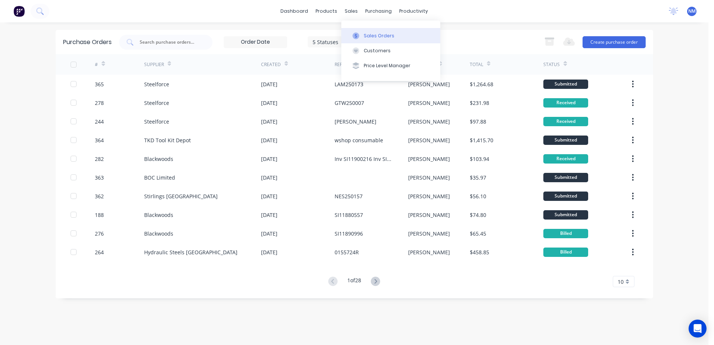
click at [369, 36] on div "Sales Orders" at bounding box center [379, 36] width 31 height 7
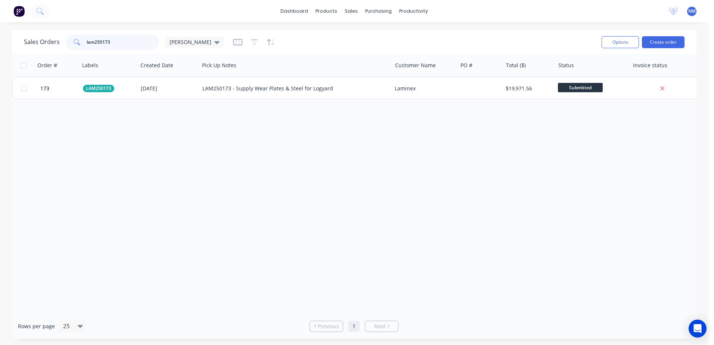
drag, startPoint x: 116, startPoint y: 43, endPoint x: 31, endPoint y: 56, distance: 85.7
click at [31, 56] on div "Sales Orders lam250173 [PERSON_NAME] Options Create order Order # Labels Create…" at bounding box center [354, 184] width 685 height 309
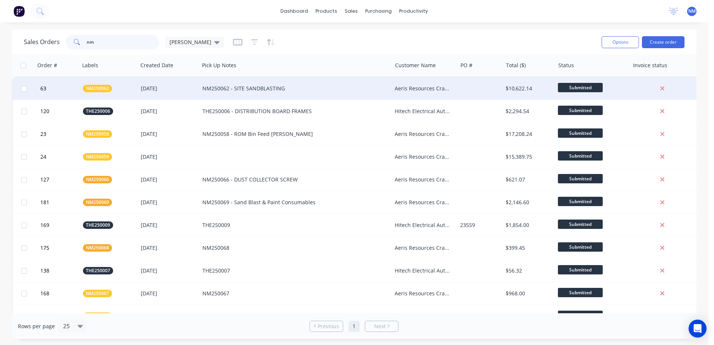
type input "nm"
click at [315, 84] on div "NM250062 - SITE SANDBLASTING" at bounding box center [296, 88] width 192 height 22
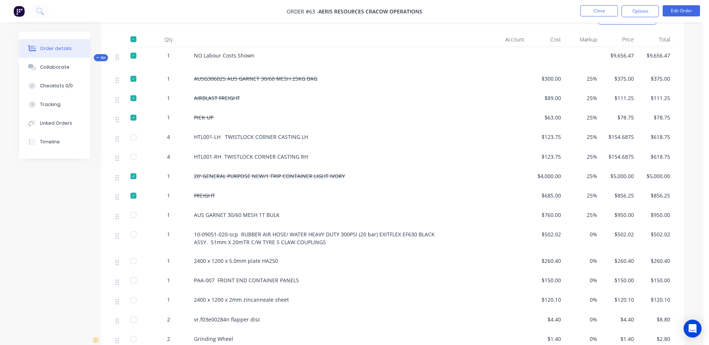
scroll to position [284, 0]
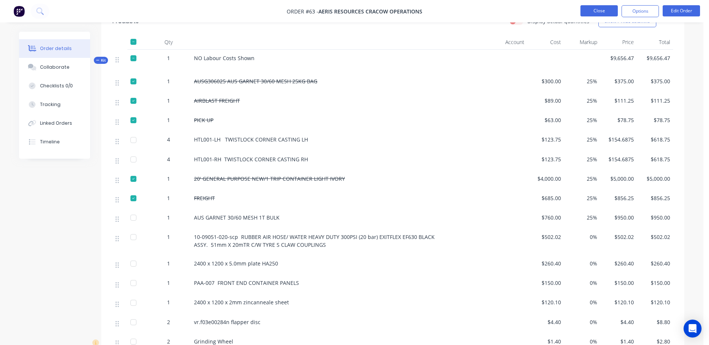
click at [593, 9] on button "Close" at bounding box center [598, 10] width 37 height 11
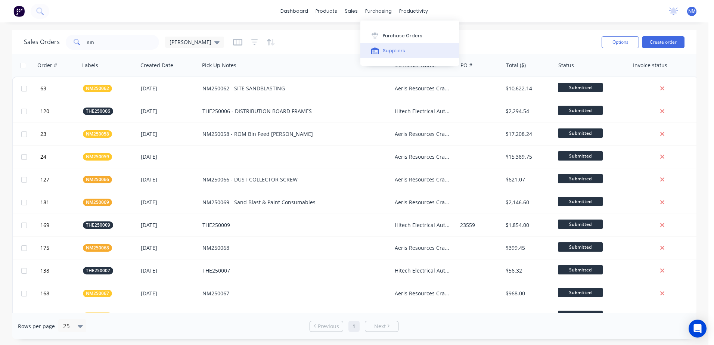
click at [390, 49] on div "Suppliers" at bounding box center [394, 50] width 22 height 7
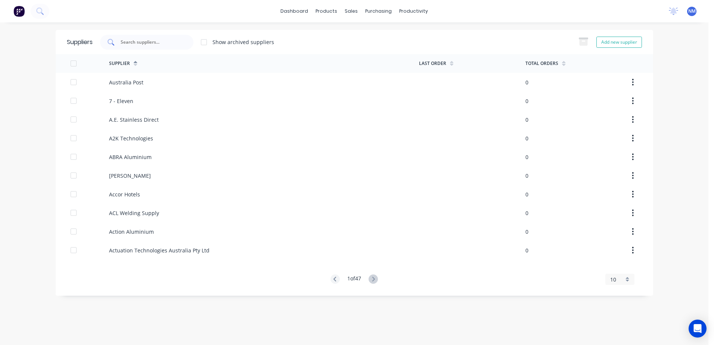
click at [145, 43] on input "text" at bounding box center [151, 41] width 62 height 7
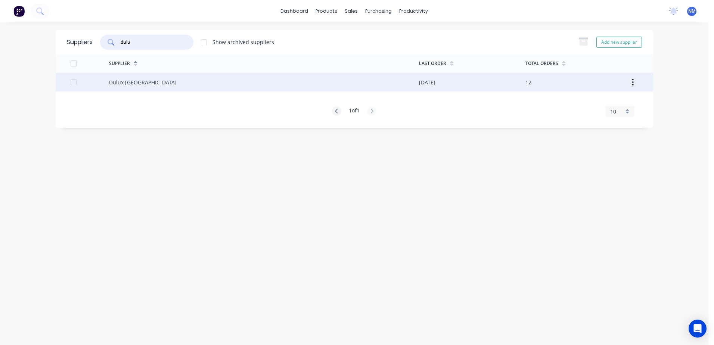
type input "dulu"
click at [161, 80] on div "Dulux [GEOGRAPHIC_DATA]" at bounding box center [264, 82] width 310 height 19
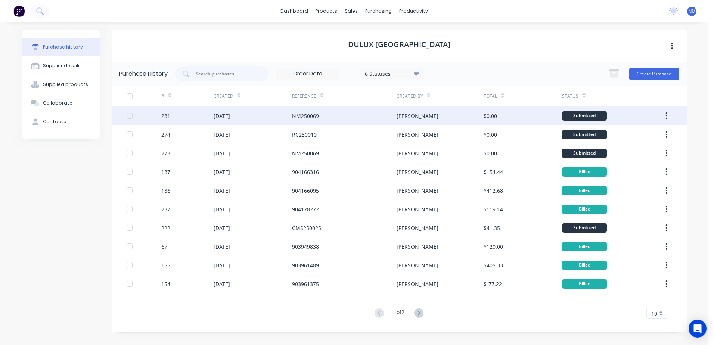
click at [330, 116] on div "NM250069" at bounding box center [344, 115] width 105 height 19
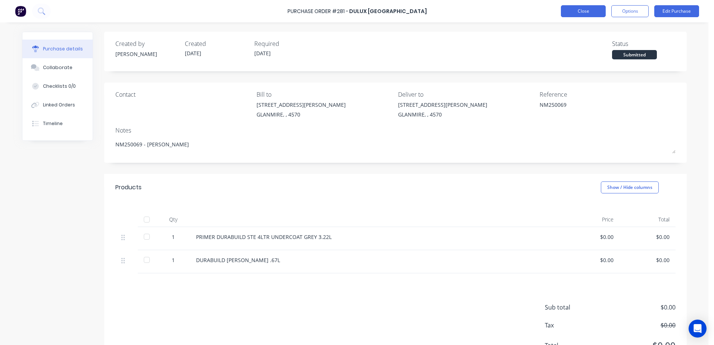
click at [563, 13] on button "Close" at bounding box center [583, 11] width 45 height 12
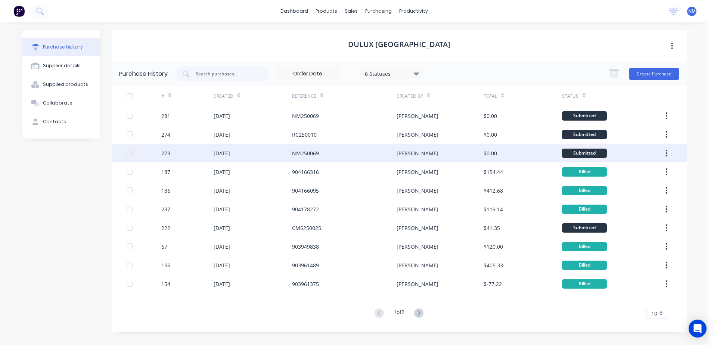
click at [230, 152] on div "[DATE]" at bounding box center [222, 153] width 16 height 8
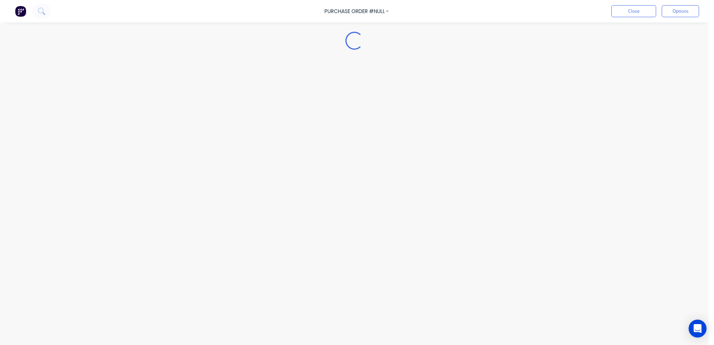
type textarea "x"
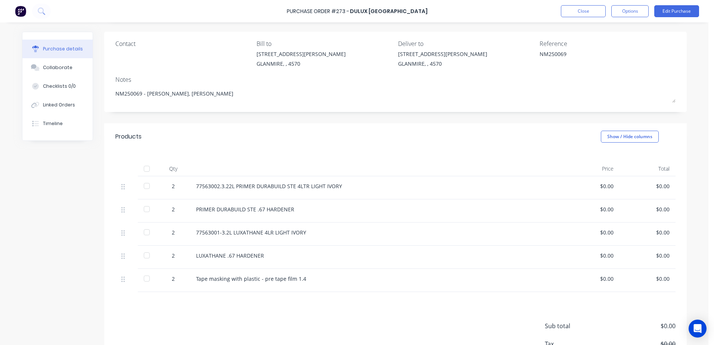
scroll to position [75, 0]
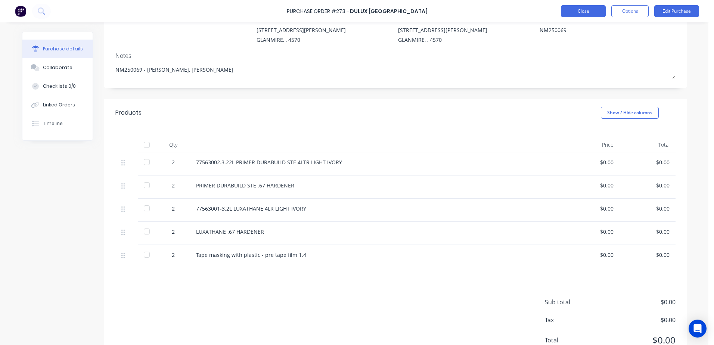
click at [588, 14] on button "Close" at bounding box center [583, 11] width 45 height 12
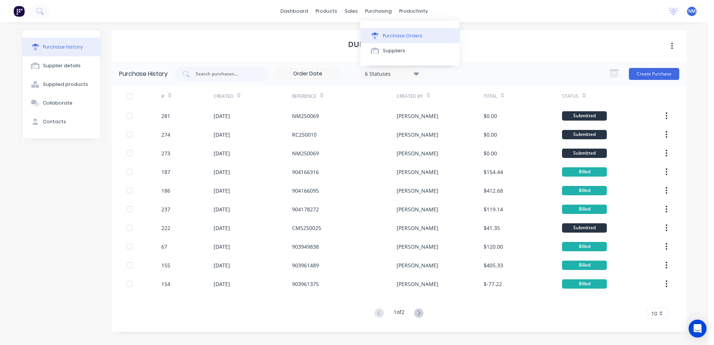
click at [398, 38] on div "Purchase Orders" at bounding box center [403, 36] width 40 height 7
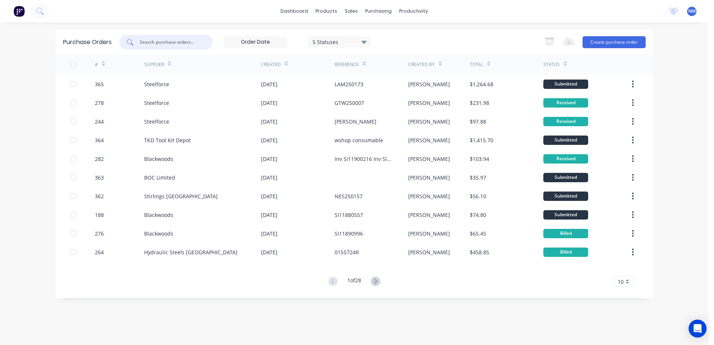
click at [173, 43] on input "text" at bounding box center [170, 41] width 62 height 7
type input "273"
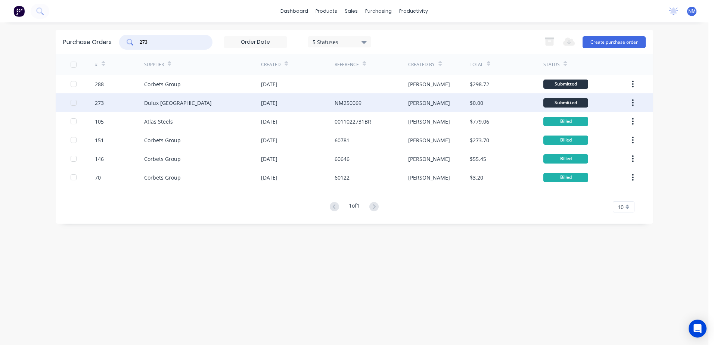
click at [229, 102] on div "Dulux [GEOGRAPHIC_DATA]" at bounding box center [202, 102] width 117 height 19
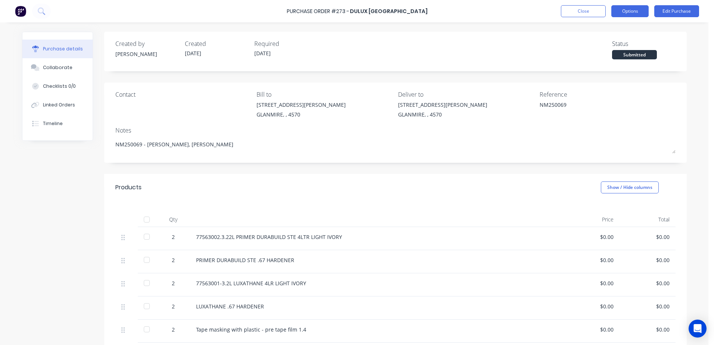
click at [623, 11] on button "Options" at bounding box center [630, 11] width 37 height 12
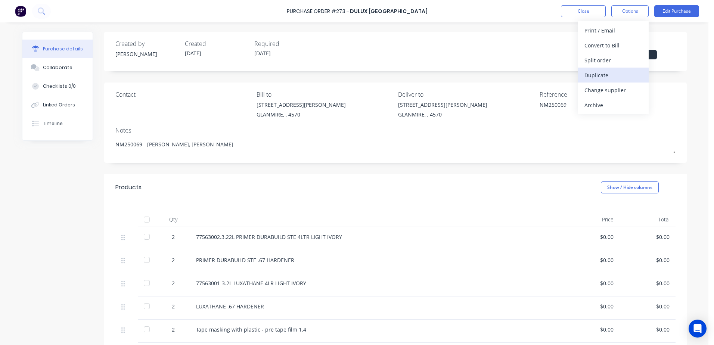
click at [600, 73] on div "Duplicate" at bounding box center [614, 75] width 58 height 11
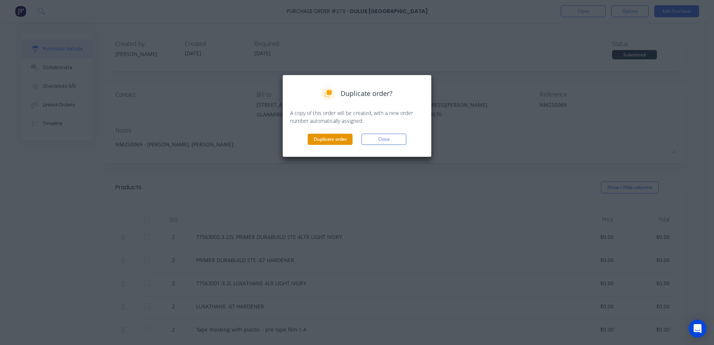
click at [324, 139] on button "Duplicate order" at bounding box center [330, 139] width 45 height 11
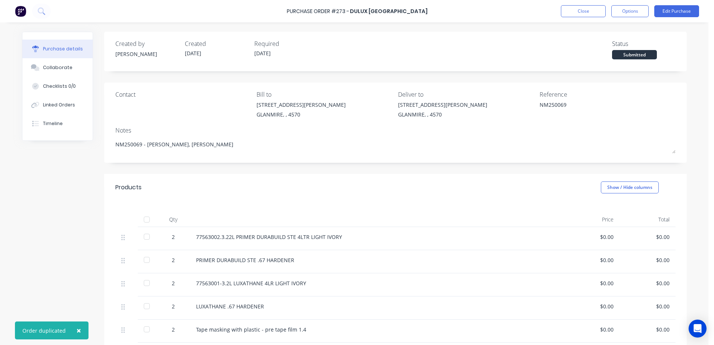
type textarea "x"
click at [575, 16] on button "Close" at bounding box center [583, 11] width 45 height 12
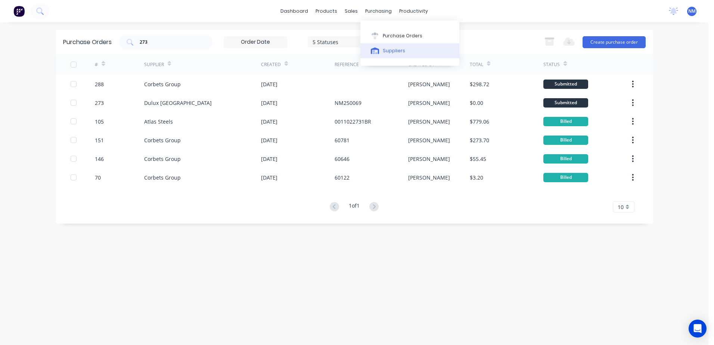
click at [390, 52] on div "Suppliers" at bounding box center [394, 50] width 22 height 7
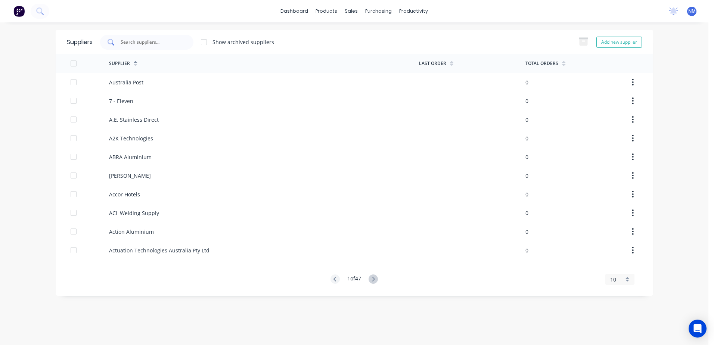
click at [155, 40] on input "text" at bounding box center [151, 41] width 62 height 7
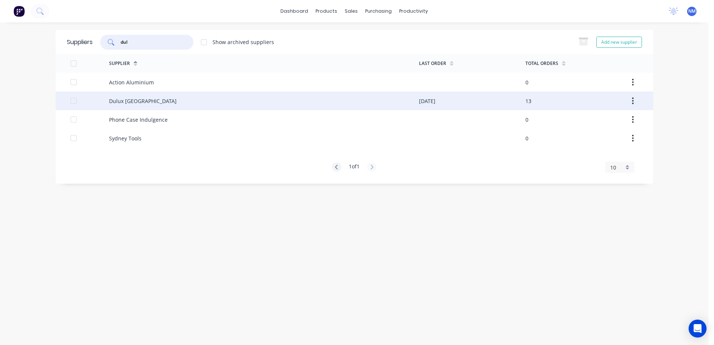
type input "dul"
click at [184, 98] on div "Dulux [GEOGRAPHIC_DATA]" at bounding box center [264, 101] width 310 height 19
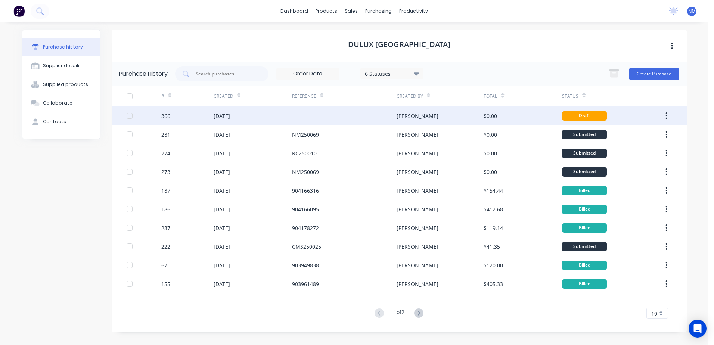
click at [318, 116] on div at bounding box center [344, 115] width 105 height 19
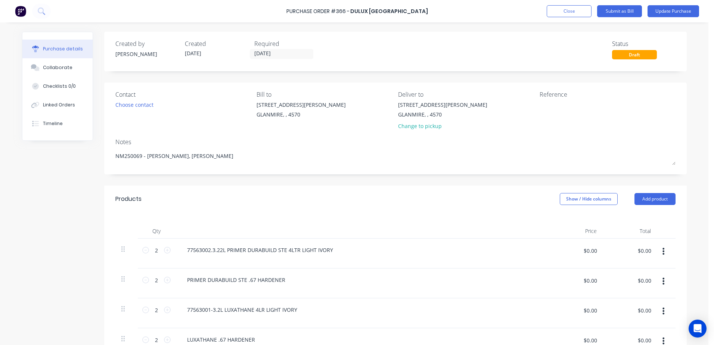
type textarea "x"
click at [542, 105] on textarea at bounding box center [586, 109] width 93 height 17
type textarea "n"
type textarea "NM250069"
type textarea "x"
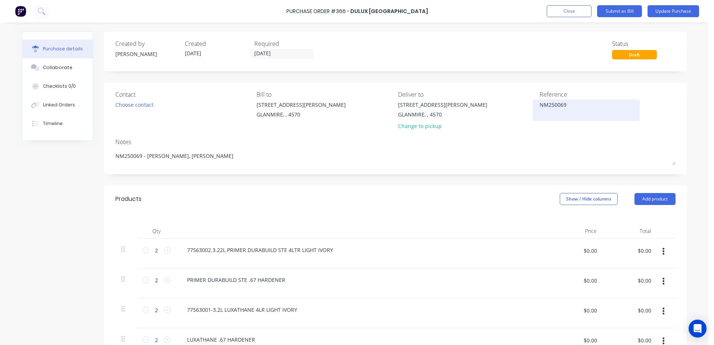
type textarea "NM250069"
type textarea "x"
type textarea "NM250069 -"
type textarea "x"
type textarea "NM250069 -"
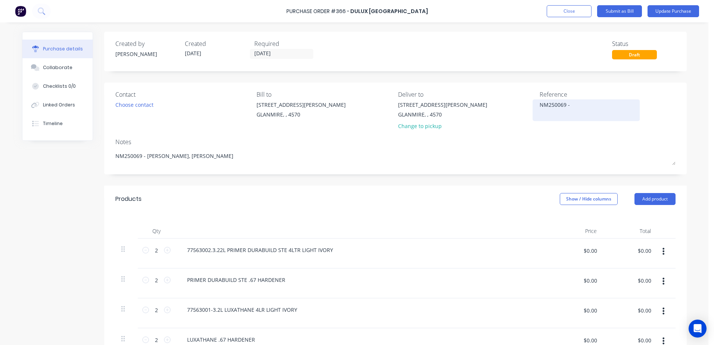
type textarea "x"
type textarea "NM250069 -"
type textarea "x"
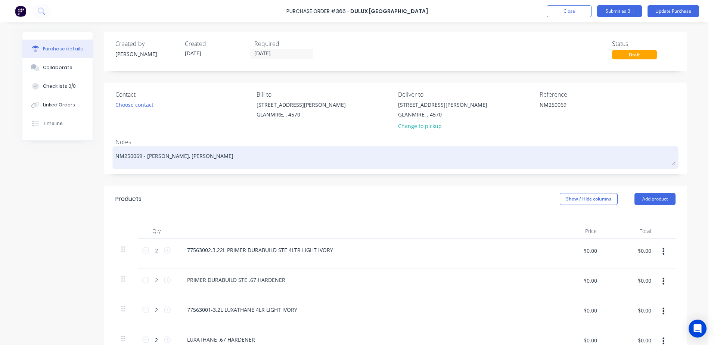
type textarea "NM250069"
type textarea "x"
type textarea "NM250069"
click at [168, 157] on textarea "NM250069 - [PERSON_NAME], [PERSON_NAME]" at bounding box center [395, 156] width 560 height 17
type textarea "x"
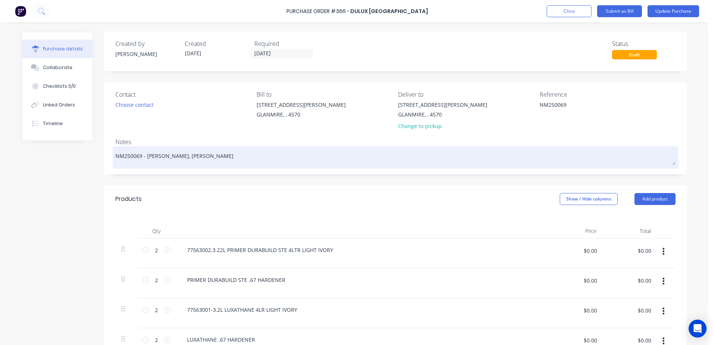
type textarea "NM250069 - [PERSON_NAME], gle"
type textarea "x"
type textarea "NM250069 - [PERSON_NAME], gl"
type textarea "x"
type textarea "NM250069 - [PERSON_NAME], g"
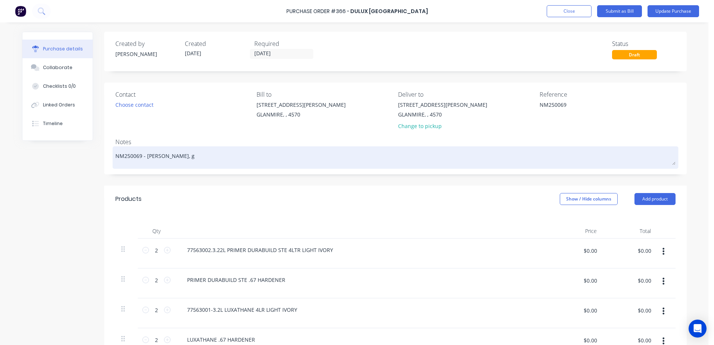
type textarea "x"
type textarea "NM250069 - [PERSON_NAME],"
type textarea "x"
type textarea "NM250069 - [PERSON_NAME],"
type textarea "x"
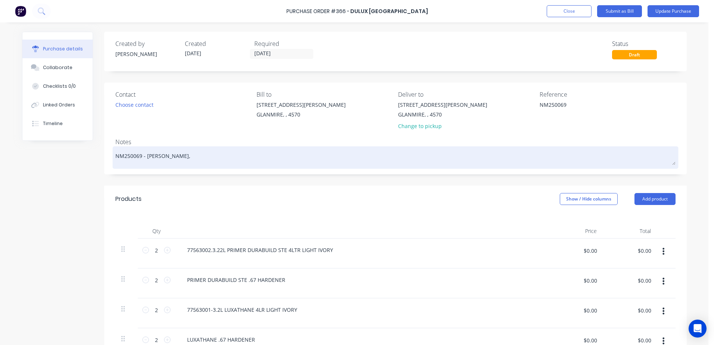
type textarea "NM250069 - [PERSON_NAME]"
type textarea "x"
type textarea "NM250069 - chri"
type textarea "x"
type textarea "NM250069 - chr"
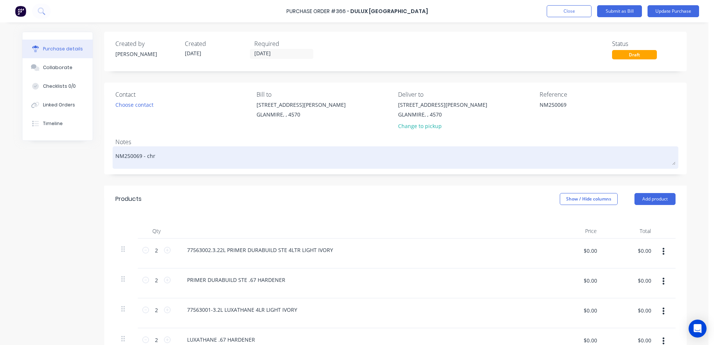
type textarea "x"
type textarea "NM250069 - ch"
type textarea "x"
type textarea "NM250069 - c"
type textarea "x"
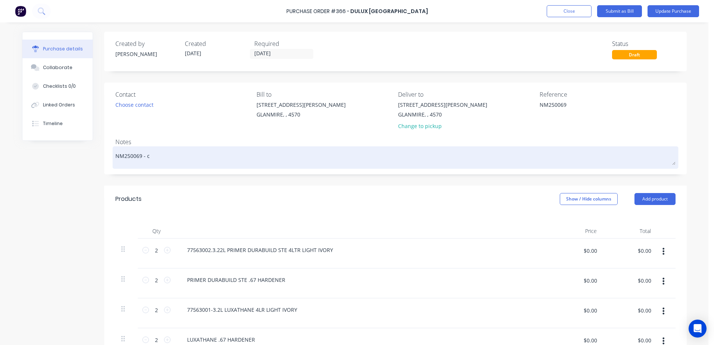
type textarea "NM250069 -"
type textarea "x"
type textarea "NM250069 - G"
type textarea "x"
type textarea "NM250069 - GL"
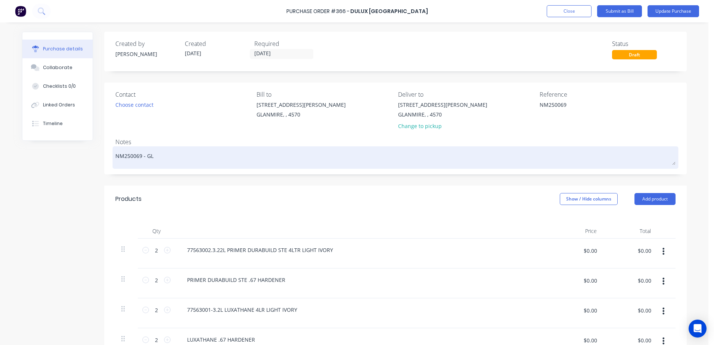
type textarea "x"
type textarea "NM250069 - GLE"
type textarea "x"
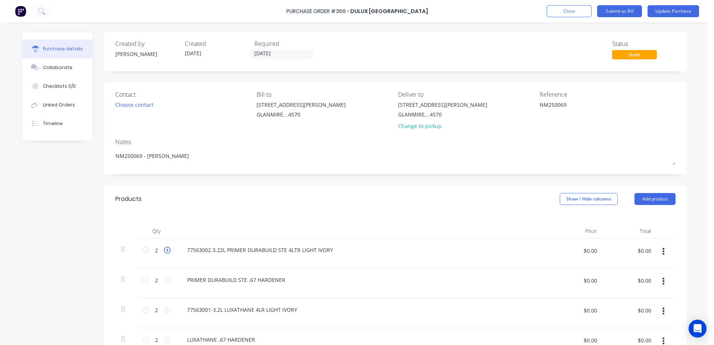
type textarea "NM250069 - [PERSON_NAME]"
type textarea "x"
type textarea "NM250069 - [PERSON_NAME]"
click at [165, 249] on icon at bounding box center [167, 250] width 7 height 7
type textarea "x"
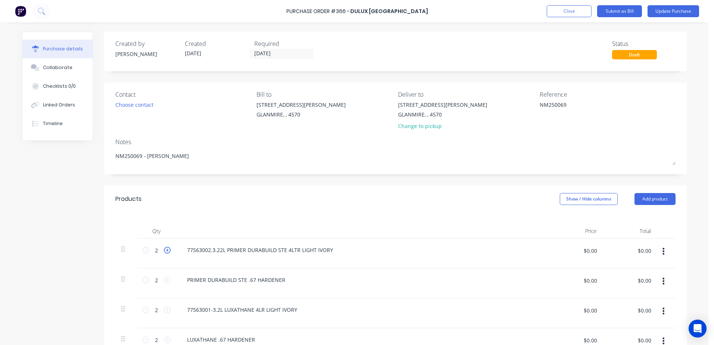
type input "3"
click at [165, 249] on icon at bounding box center [167, 250] width 7 height 7
type textarea "x"
type input "4"
click at [166, 281] on icon at bounding box center [167, 280] width 7 height 7
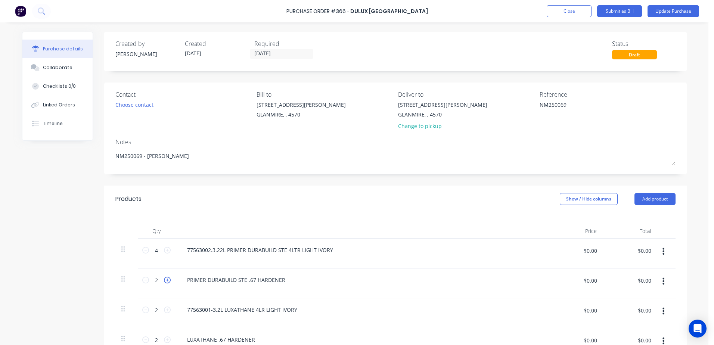
type textarea "x"
type input "3"
click at [166, 281] on icon at bounding box center [167, 280] width 7 height 7
type textarea "x"
type input "4"
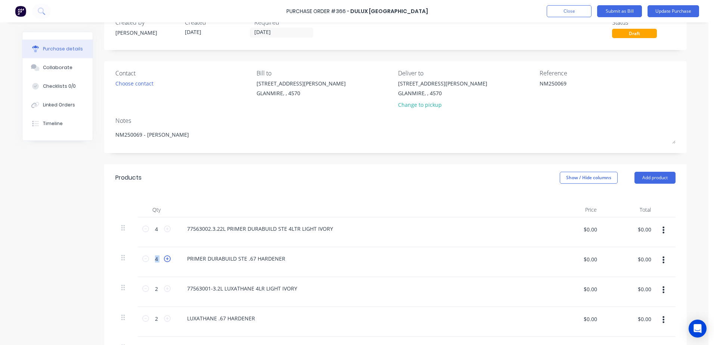
scroll to position [37, 0]
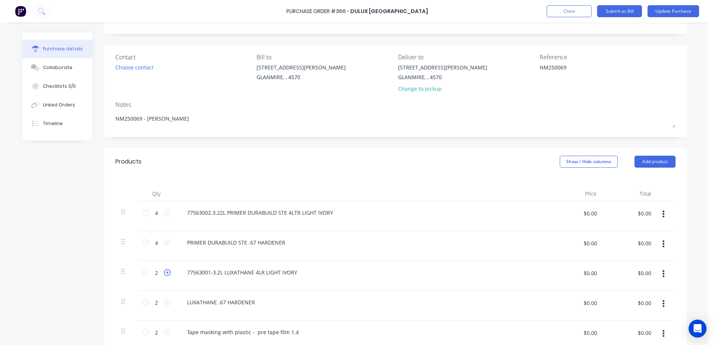
click at [164, 273] on icon at bounding box center [167, 272] width 7 height 7
type textarea "x"
type input "3"
click at [164, 273] on icon at bounding box center [167, 272] width 7 height 7
type textarea "x"
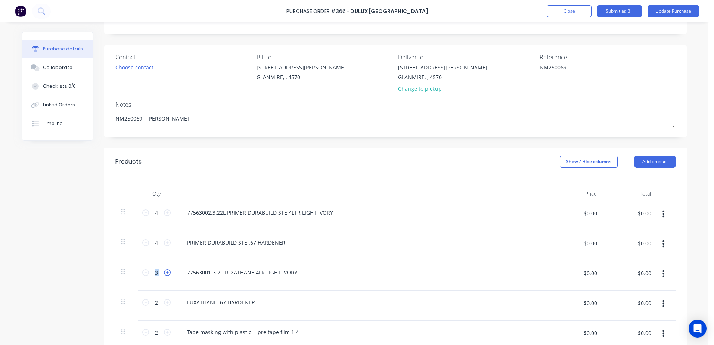
type input "4"
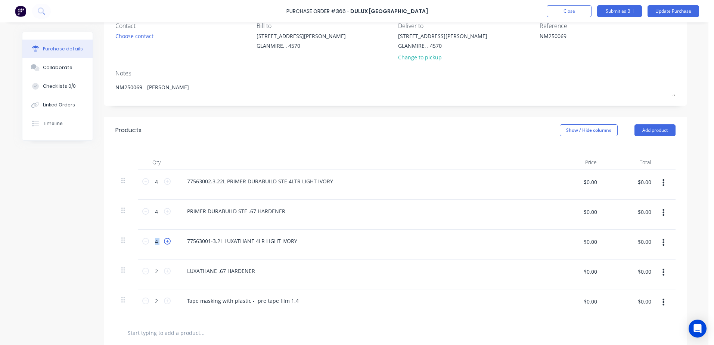
scroll to position [112, 0]
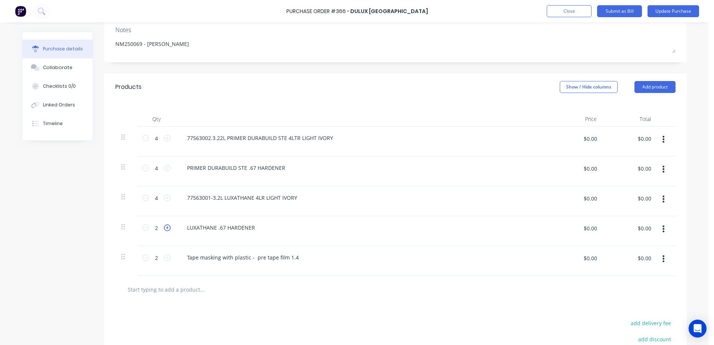
click at [166, 231] on icon at bounding box center [167, 228] width 7 height 7
type textarea "x"
type input "3"
click at [166, 231] on icon at bounding box center [167, 228] width 7 height 7
type textarea "x"
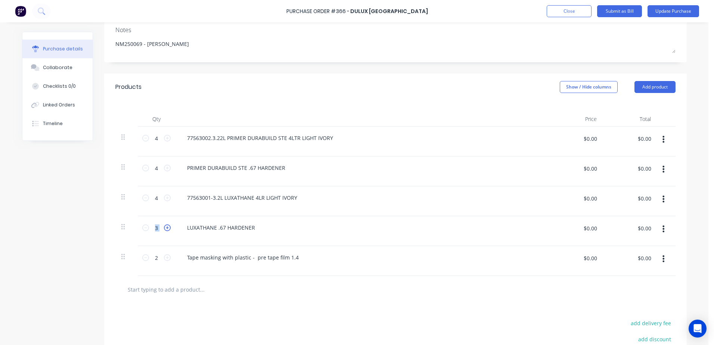
type input "4"
drag, startPoint x: 166, startPoint y: 231, endPoint x: 157, endPoint y: 259, distance: 29.2
click at [146, 257] on icon at bounding box center [145, 257] width 7 height 7
type textarea "x"
type input "1"
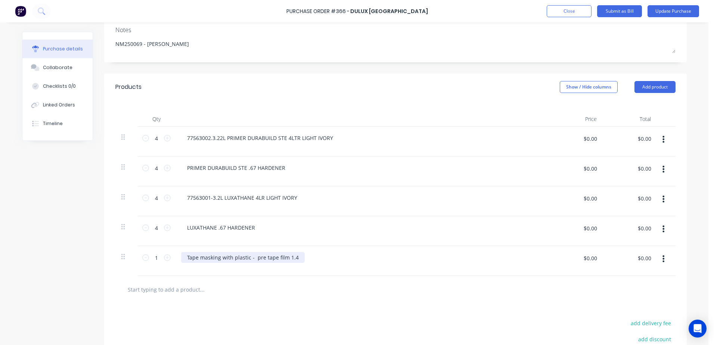
type textarea "x"
drag, startPoint x: 295, startPoint y: 256, endPoint x: 148, endPoint y: 258, distance: 146.9
click at [148, 258] on div "1 1 Tape masking with plastic - pre tape film 1.4 $0.00 $0.00 $0.00 $0.00" at bounding box center [395, 261] width 560 height 30
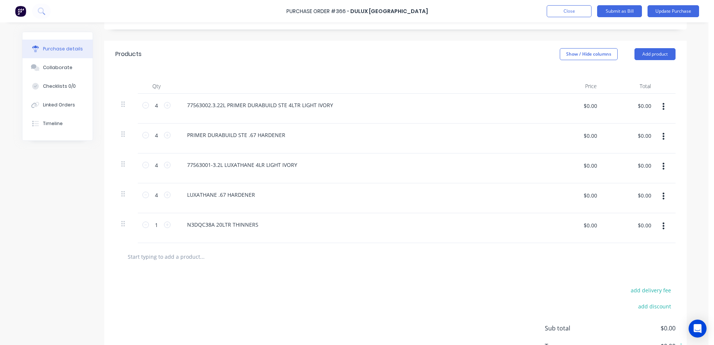
scroll to position [149, 0]
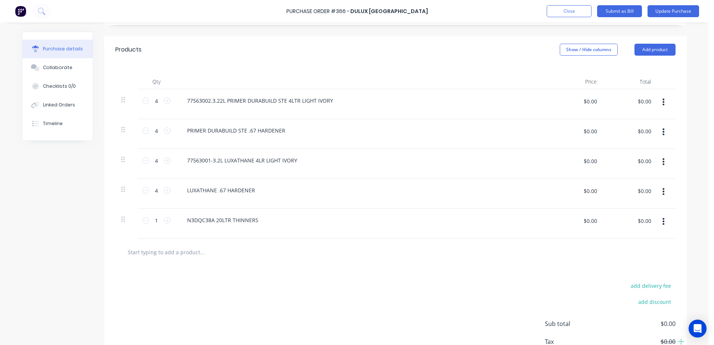
click at [170, 251] on input "text" at bounding box center [201, 252] width 149 height 15
type textarea "x"
type input "L"
type textarea "x"
type input "LU"
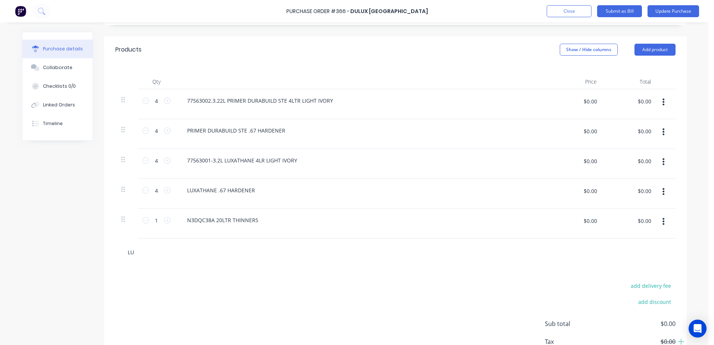
type textarea "x"
type input "LUX"
type textarea "x"
type input "LU"
type textarea "x"
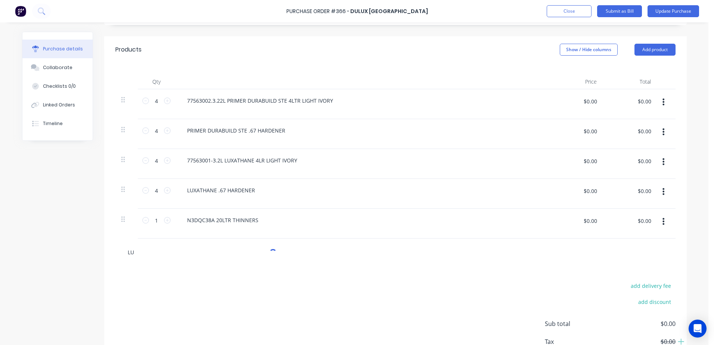
type input "L"
type textarea "x"
type input "L"
type textarea "x"
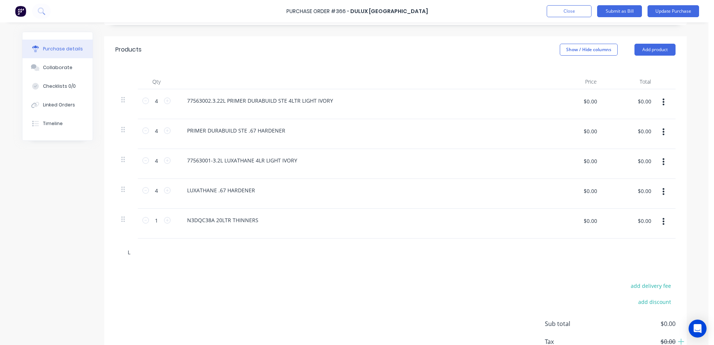
type input "LU"
type textarea "x"
type input "LUX"
type textarea "x"
type input "LUXA"
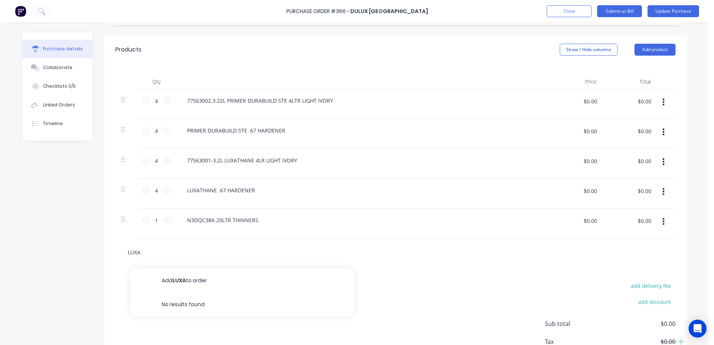
type textarea "x"
type input "LUXAT"
type textarea "x"
type input "LUXATH"
type textarea "x"
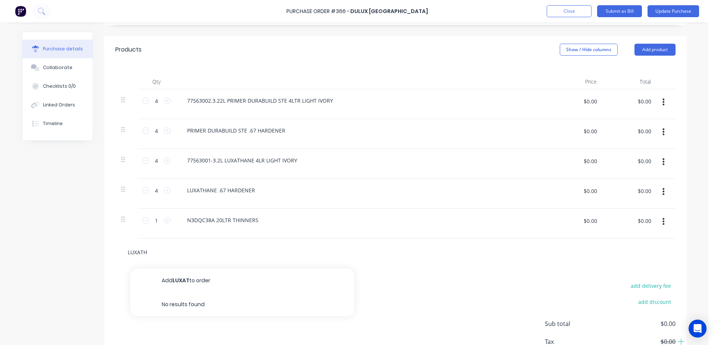
type input "LUXATHA"
type textarea "x"
type input "LUXATHAN"
type textarea "x"
type input "LUXATHANE"
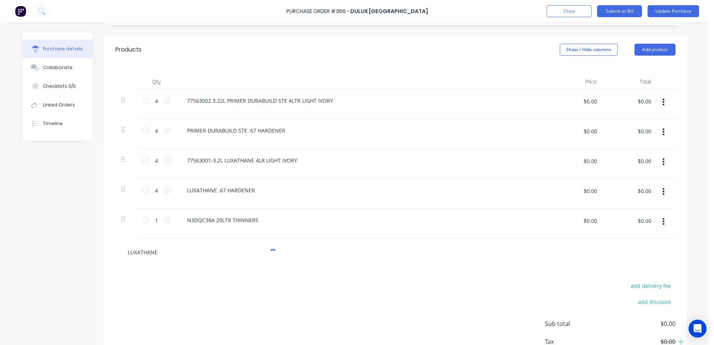
type textarea "x"
type input "LUXATHANE"
type textarea "x"
type input "LUXATHANE 3"
type textarea "x"
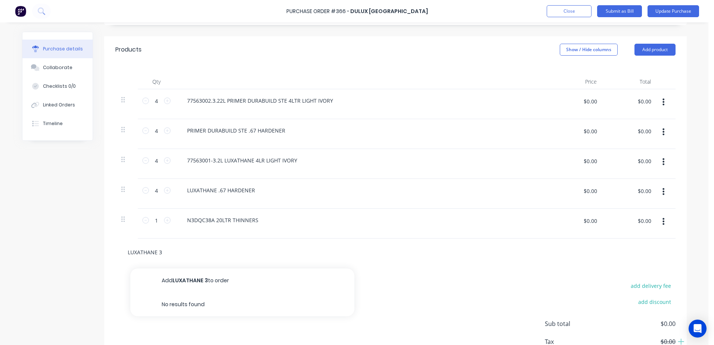
type input "LUXATHANE 3."
type textarea "x"
type input "LUXATHANE 3.2"
type textarea "x"
type input "LUXATHANE 3.2L"
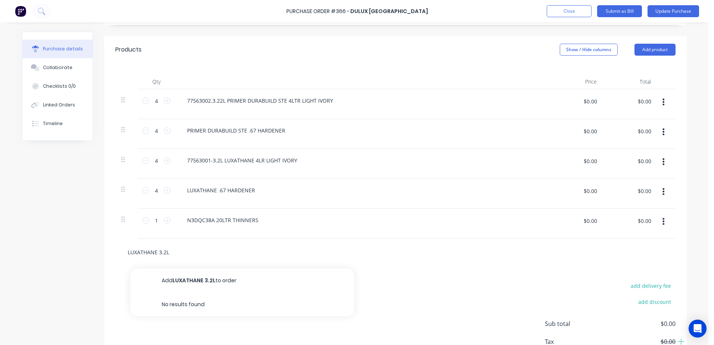
type textarea "x"
type input "LUXATHANE 3.2LT"
type textarea "x"
type input "LUXATHANE 3.2L"
type textarea "x"
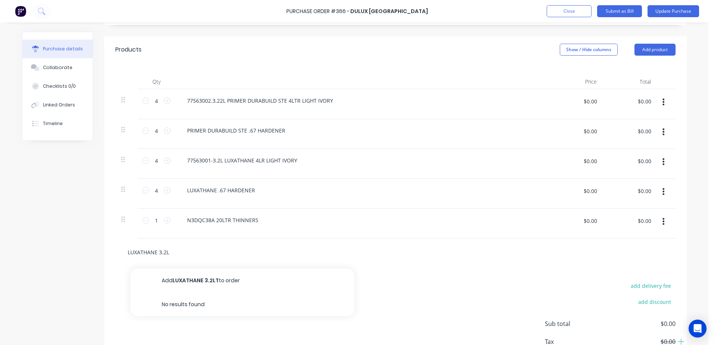
type input "LUXATHANE 3.2LR"
type textarea "x"
type input "LUXATHANE 3.2L"
type textarea "x"
type input "LUXATHANE 3.2"
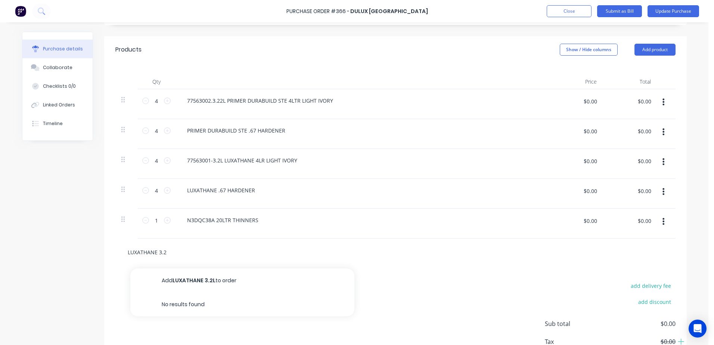
type textarea "x"
type input "LUXATHANE 3.2T"
type textarea "x"
type input "LUXATHANE 3.2"
type textarea "x"
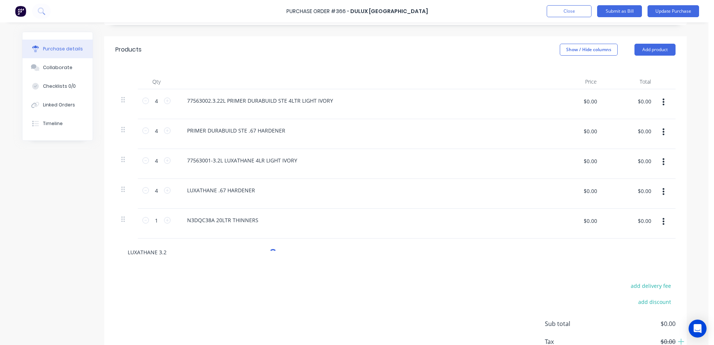
type input "LUXATHANE 3.2L"
type textarea "x"
type input "LUXATHANE 3.2LT"
type textarea "x"
type input "LUXATHANE 3.2LTR"
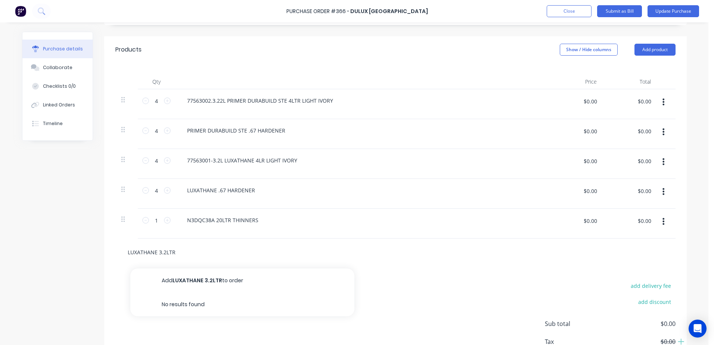
type textarea "x"
type input "LUXATHANE 3.2LTR"
type textarea "x"
type input "LUXATHANE 3.2LTR H"
type textarea "x"
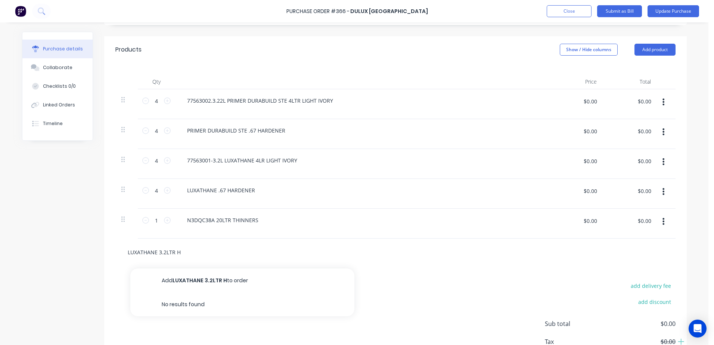
type input "LUXATHANE 3.2LTR HP"
type textarea "x"
type input "LUXATHANE 3.2LTR HPX"
type textarea "x"
type input "LUXATHANE 3.2LTR HPX"
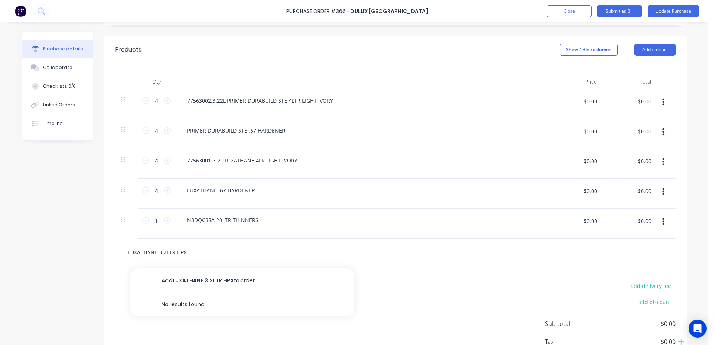
type textarea "x"
type input "LUXATHANE 3.2LTR HPX GO"
type textarea "x"
type input "LUXATHANE 3.2LTR HPX GOL"
type textarea "x"
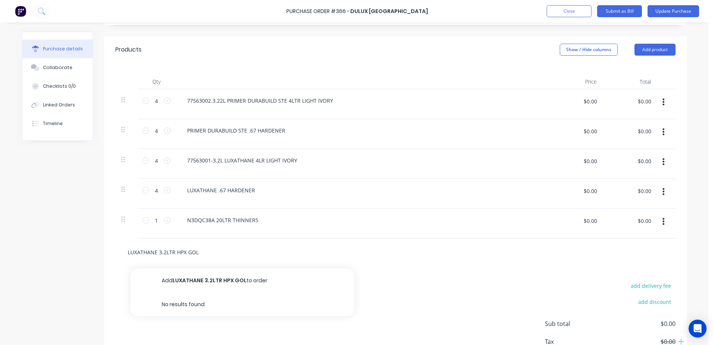
type input "LUXATHANE 3.2LTR HPX GOLD"
type textarea "x"
type input "LUXATHANE 3.2LTR HPX GOLDE"
type textarea "x"
type input "LUXATHANE 3.2LTR HPX GOLDEN"
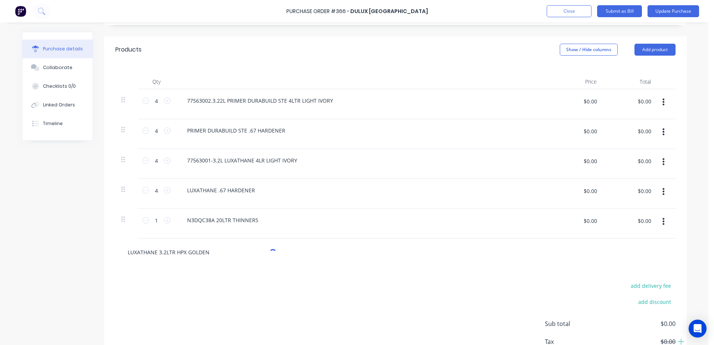
type textarea "x"
type input "LUXATHANE 3.2LTR HPX GOLDEND"
type textarea "x"
type input "LUXATHANE 3.2LTR HPX GOLDEND"
type textarea "x"
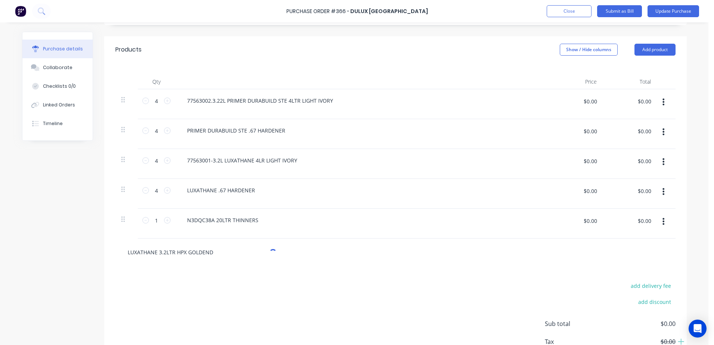
type input "LUXATHANE 3.2LTR HPX GOLDEN"
type textarea "x"
type input "LUXATHANE 3.2LTR HPX GOLDEN"
type textarea "x"
type input "LUXATHANE 3.2LTR HPX GOLDEN Y"
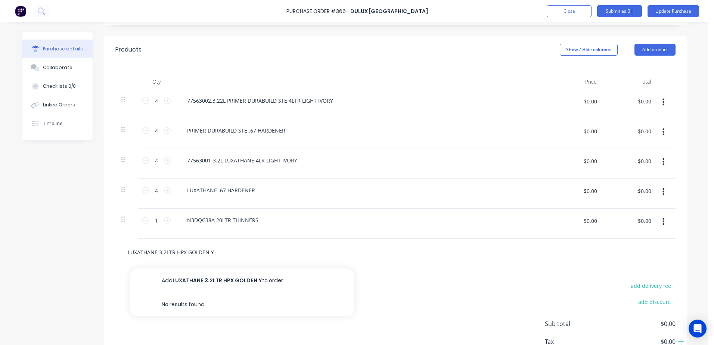
type textarea "x"
type input "LUXATHANE 3.2LTR HPX GOLDEN YE"
type textarea "x"
type input "LUXATHANE 3.2LTR HPX GOLDEN YEL"
type textarea "x"
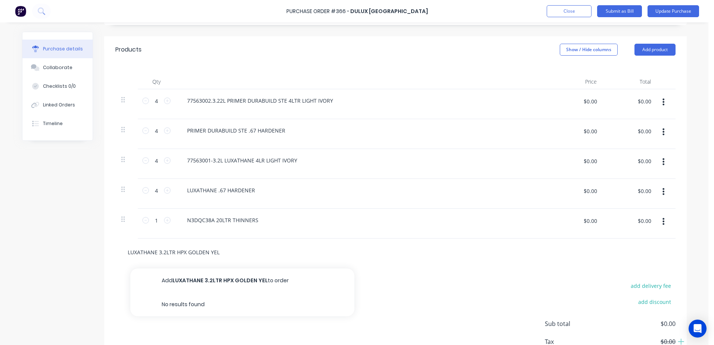
type input "LUXATHANE 3.2LTR HPX GOLDEN YELL"
type textarea "x"
type input "LUXATHANE 3.2LTR HPX GOLDEN YELLO"
type textarea "x"
type input "LUXATHANE 3.2LTR HPX GOLDEN YELLOW"
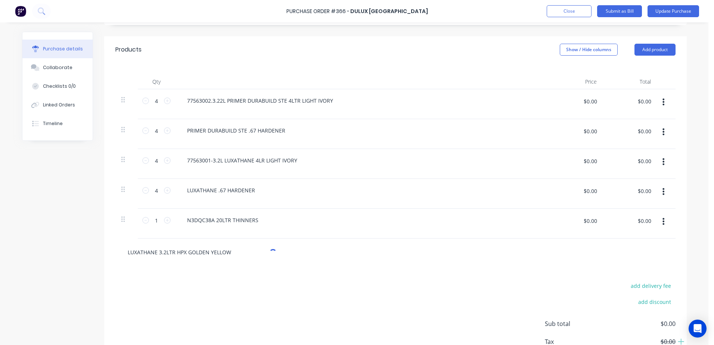
type textarea "x"
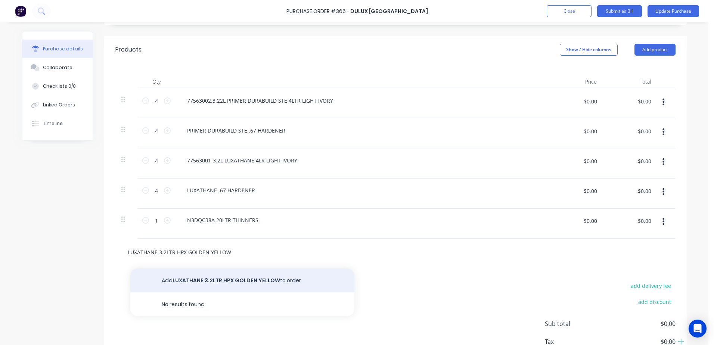
type input "LUXATHANE 3.2LTR HPX GOLDEN YELLOW"
click at [245, 280] on button "Add LUXATHANE 3.2LTR HPX GOLDEN YELLOW to order" at bounding box center [242, 281] width 224 height 24
type textarea "x"
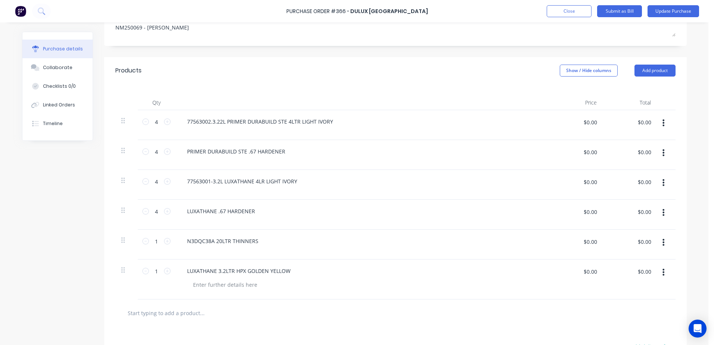
scroll to position [112, 0]
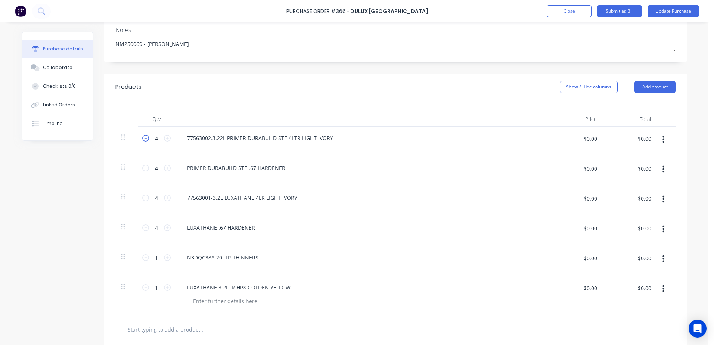
click at [142, 139] on icon at bounding box center [145, 138] width 7 height 7
type textarea "x"
type input "3"
click at [142, 171] on icon at bounding box center [145, 168] width 7 height 7
type textarea "x"
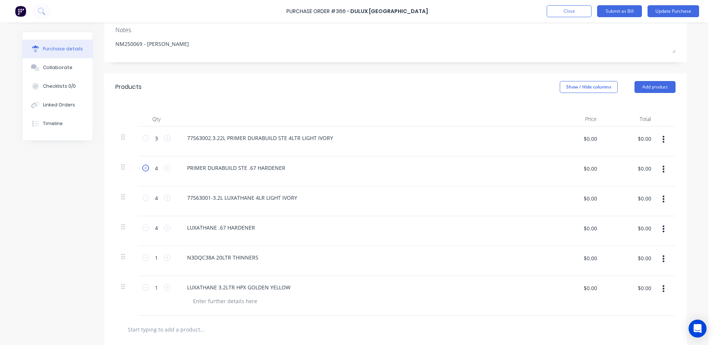
type input "3"
click at [142, 198] on icon at bounding box center [145, 198] width 7 height 7
type textarea "x"
type input "3"
click at [143, 228] on icon at bounding box center [145, 228] width 7 height 7
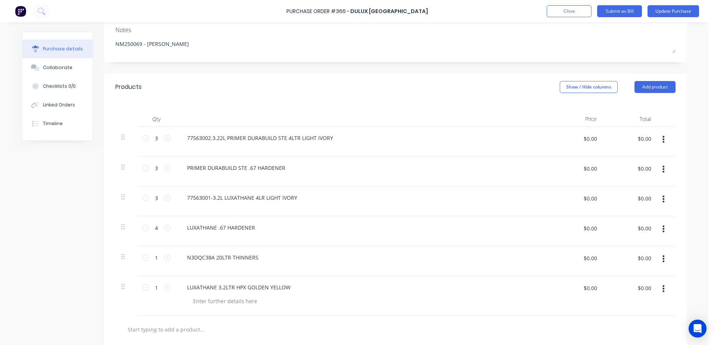
type textarea "x"
type input "3"
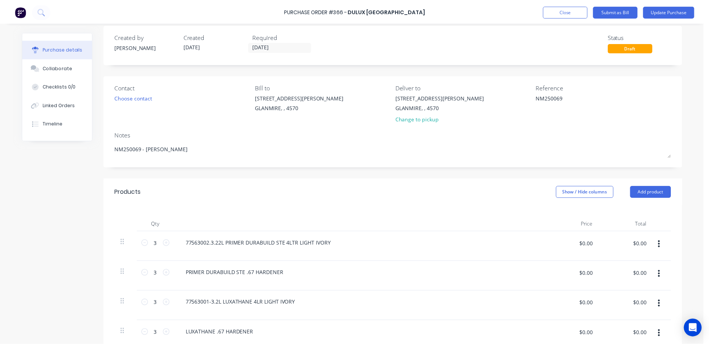
scroll to position [0, 0]
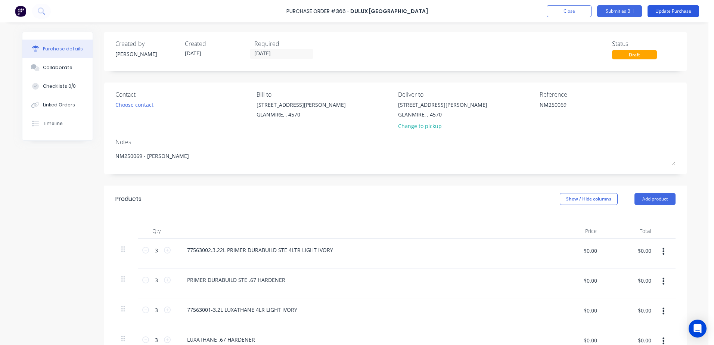
click at [673, 15] on button "Update Purchase" at bounding box center [674, 11] width 52 height 12
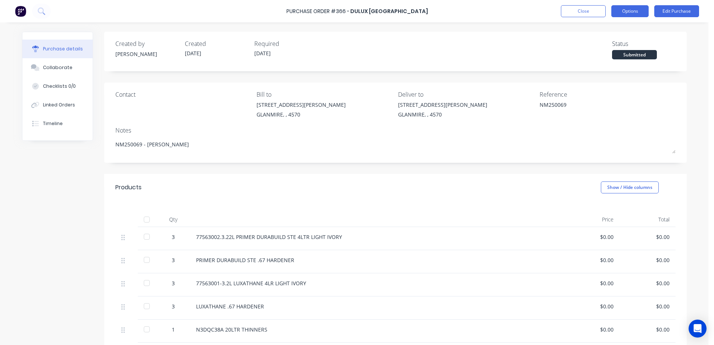
click at [639, 7] on button "Options" at bounding box center [630, 11] width 37 height 12
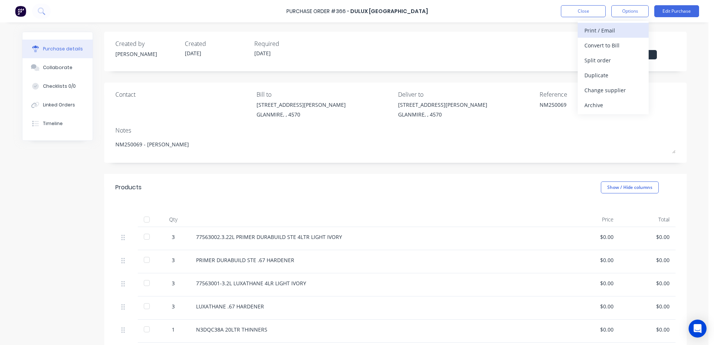
click at [613, 34] on div "Print / Email" at bounding box center [614, 30] width 58 height 11
click at [590, 46] on div "With pricing" at bounding box center [614, 45] width 58 height 11
type textarea "x"
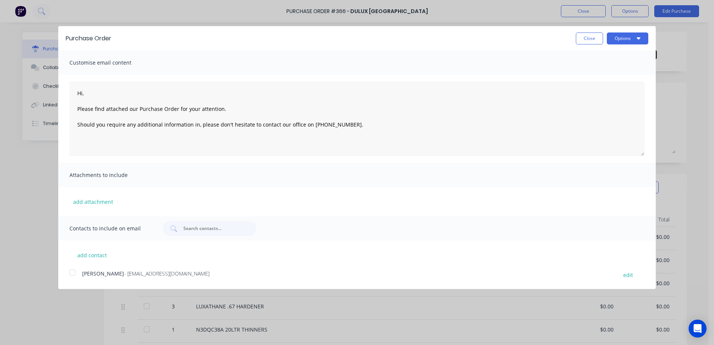
click at [74, 275] on div at bounding box center [72, 272] width 15 height 15
type textarea "Hi, Please find attached our Purchase Order for your attention. Should you requ…"
click at [626, 38] on button "Options" at bounding box center [627, 39] width 41 height 12
click at [602, 72] on div "Email" at bounding box center [613, 72] width 58 height 11
type textarea "x"
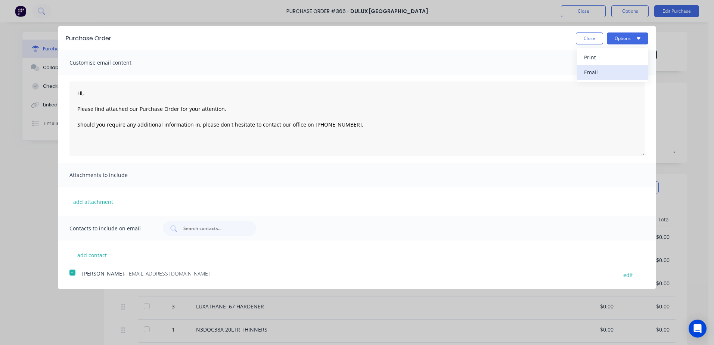
type textarea "Hi, Please find attached our Purchase Order for your attention. Should you requ…"
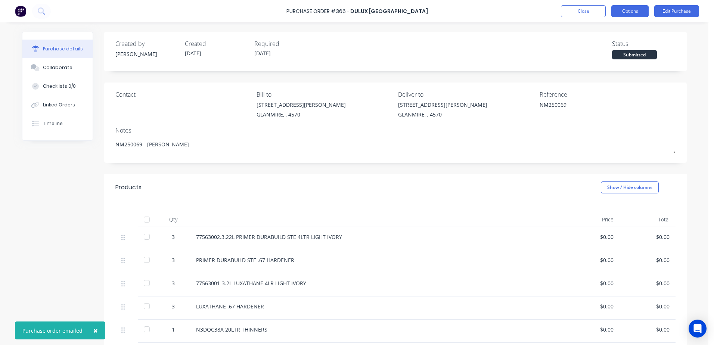
click at [627, 13] on button "Options" at bounding box center [630, 11] width 37 height 12
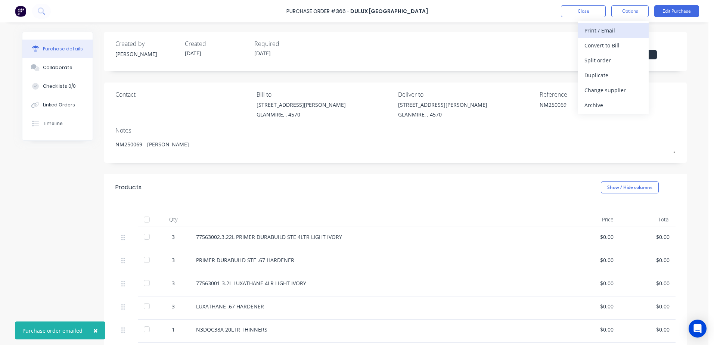
click at [589, 28] on div "Print / Email" at bounding box center [614, 30] width 58 height 11
click at [590, 46] on div "With pricing" at bounding box center [614, 45] width 58 height 11
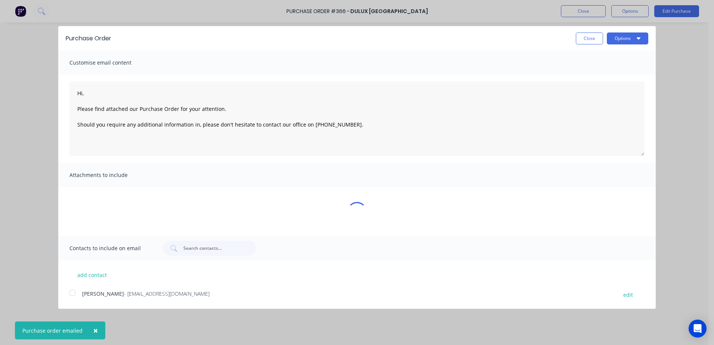
type textarea "x"
type textarea "Hi, Please find attached our Purchase Order for your attention. Should you requ…"
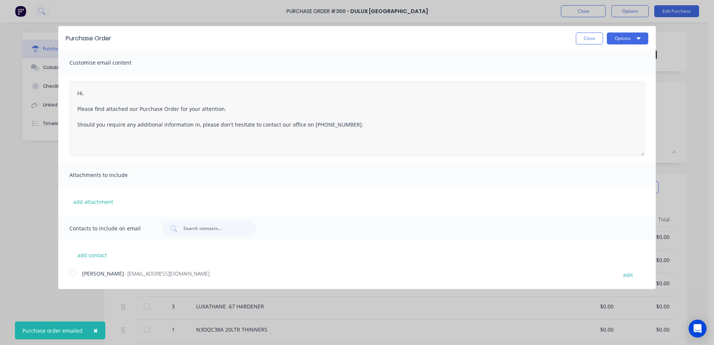
type textarea "x"
type textarea "Hi, Please find attached our Purchase Order for your attention. Should you requ…"
type textarea "x"
click at [616, 35] on button "Options" at bounding box center [627, 39] width 41 height 12
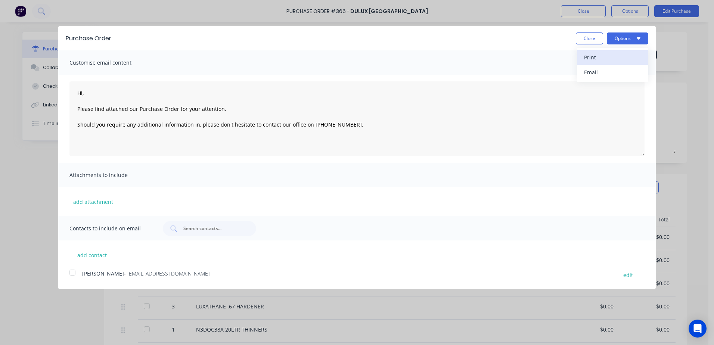
click at [586, 59] on div "Print" at bounding box center [613, 57] width 58 height 11
type textarea "Hi, Please find attached our Purchase Order for your attention. Should you requ…"
type textarea "x"
type textarea "Hi, Please find attached our Purchase Order for your attention. Should you requ…"
type textarea "x"
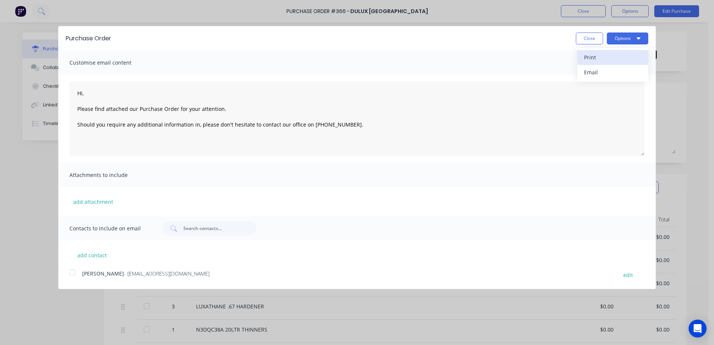
type textarea "Hi, Please find attached our Purchase Order for your attention. Should you requ…"
type textarea "x"
click at [580, 37] on button "Close" at bounding box center [589, 39] width 27 height 12
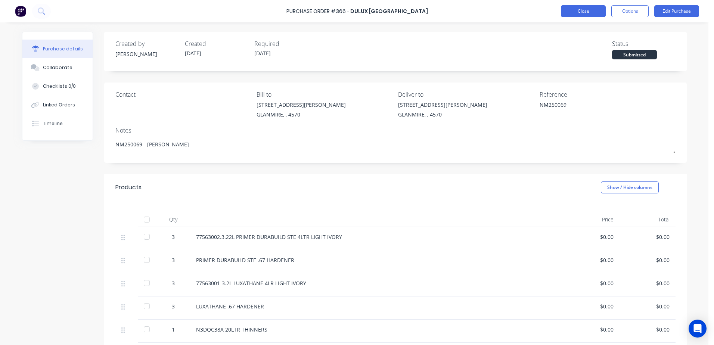
click at [579, 13] on button "Close" at bounding box center [583, 11] width 45 height 12
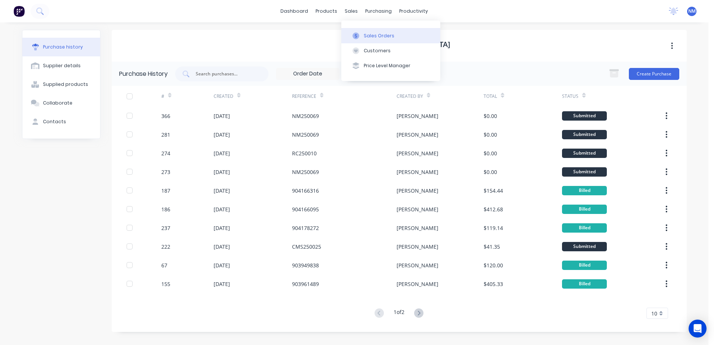
click at [375, 33] on div "Sales Orders" at bounding box center [379, 36] width 31 height 7
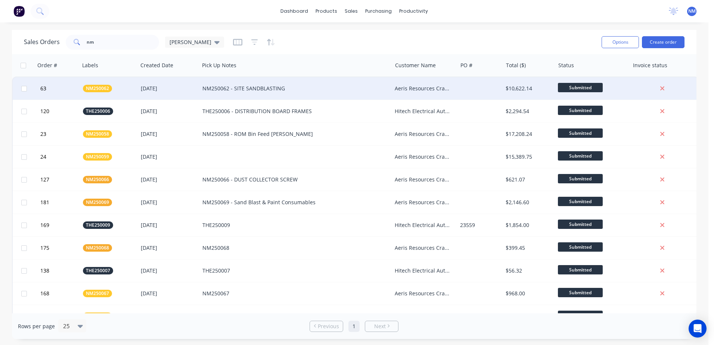
click at [319, 86] on div "NM250062 - SITE SANDBLASTING" at bounding box center [291, 88] width 177 height 7
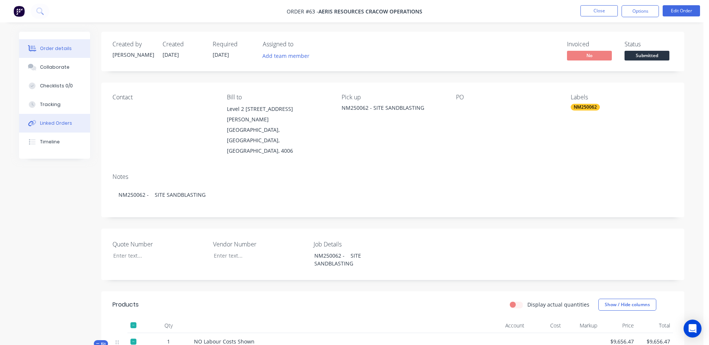
click at [55, 120] on div "Linked Orders" at bounding box center [56, 123] width 32 height 7
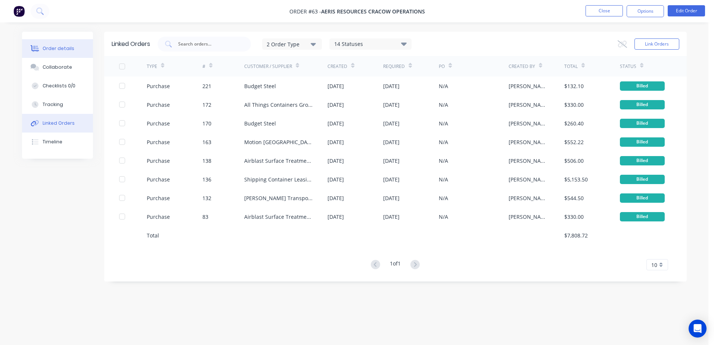
click at [62, 47] on div "Order details" at bounding box center [59, 48] width 32 height 7
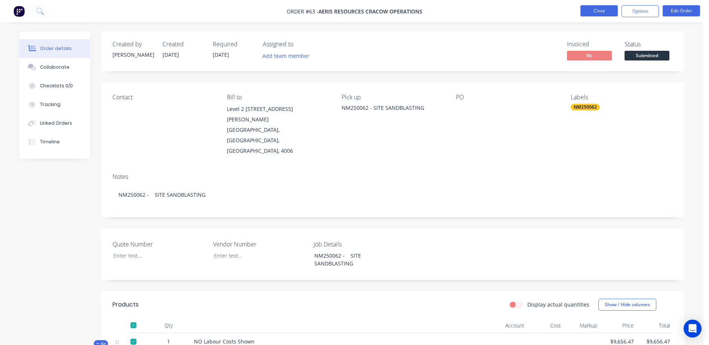
click at [588, 12] on button "Close" at bounding box center [598, 10] width 37 height 11
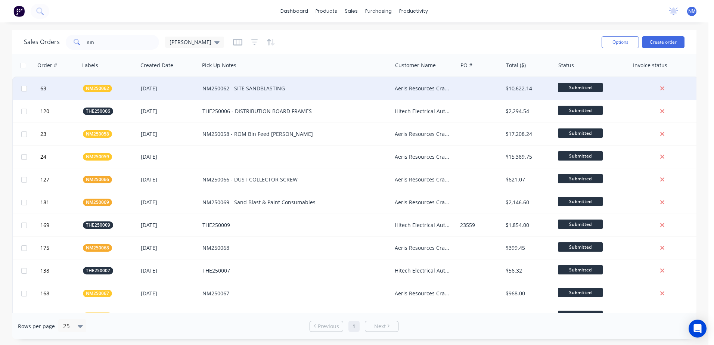
click at [340, 90] on div "NM250062 - SITE SANDBLASTING" at bounding box center [291, 88] width 177 height 7
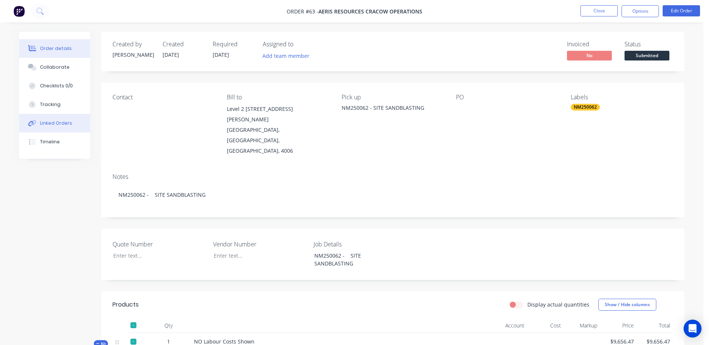
click at [65, 120] on div "Linked Orders" at bounding box center [56, 123] width 32 height 7
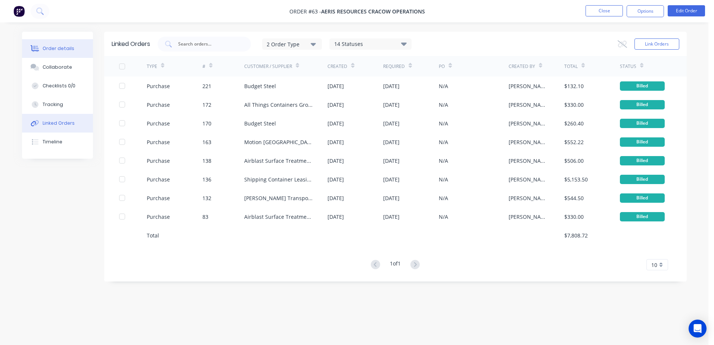
click at [56, 50] on div "Order details" at bounding box center [59, 48] width 32 height 7
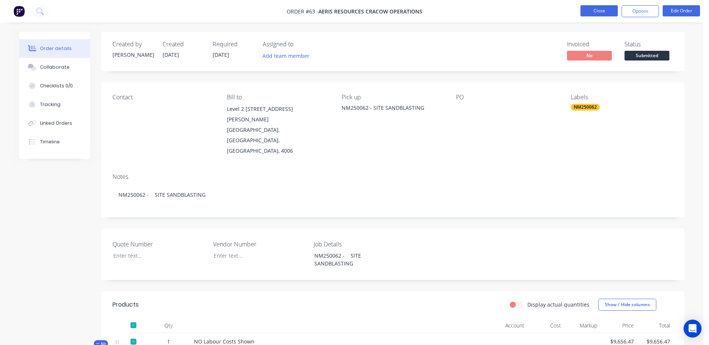
click at [591, 13] on button "Close" at bounding box center [598, 10] width 37 height 11
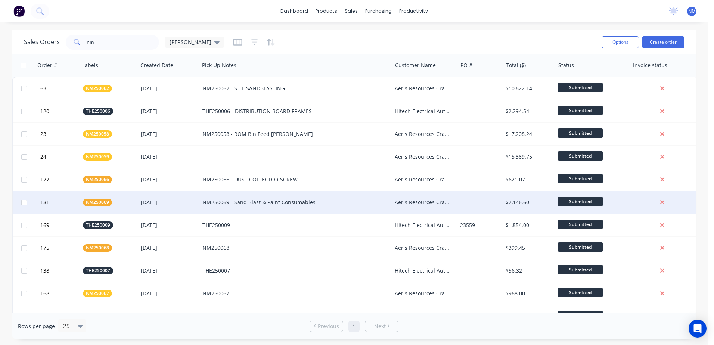
click at [319, 202] on div "NM250069 - Sand Blast & Paint Consumables" at bounding box center [291, 202] width 177 height 7
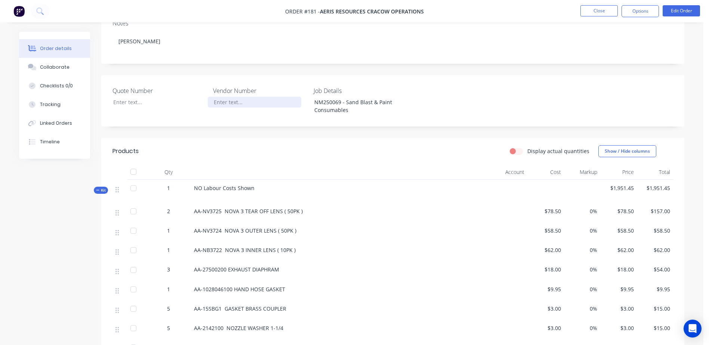
scroll to position [75, 0]
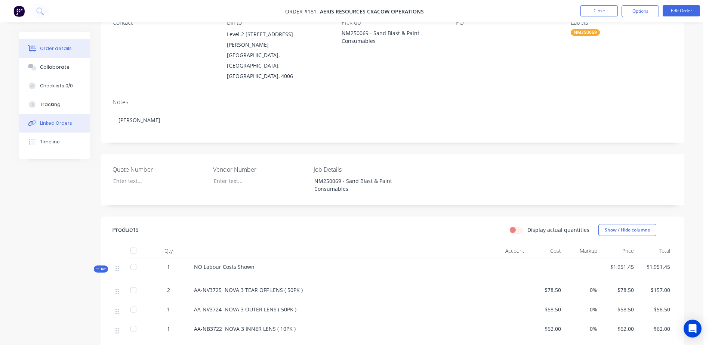
click at [62, 121] on div "Linked Orders" at bounding box center [56, 123] width 32 height 7
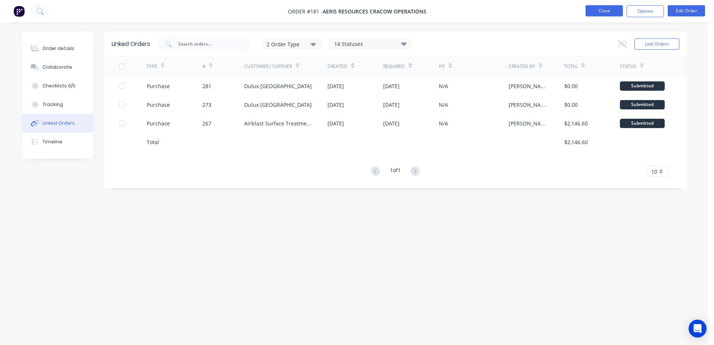
click at [602, 9] on button "Close" at bounding box center [604, 10] width 37 height 11
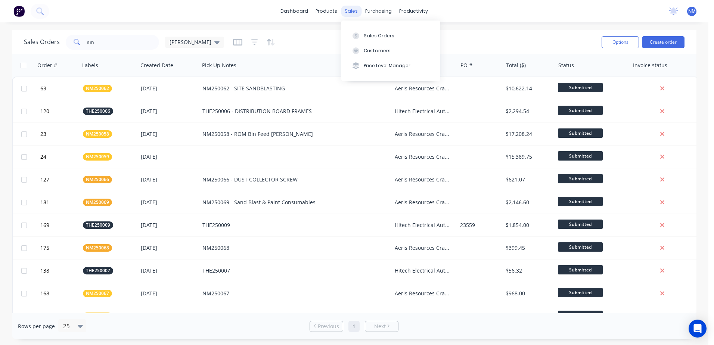
click at [350, 8] on div "sales" at bounding box center [351, 11] width 21 height 11
click at [371, 35] on div "Sales Orders" at bounding box center [379, 36] width 31 height 7
click at [379, 12] on div "purchasing" at bounding box center [379, 11] width 34 height 11
click at [395, 38] on div "Purchase Orders" at bounding box center [403, 36] width 40 height 7
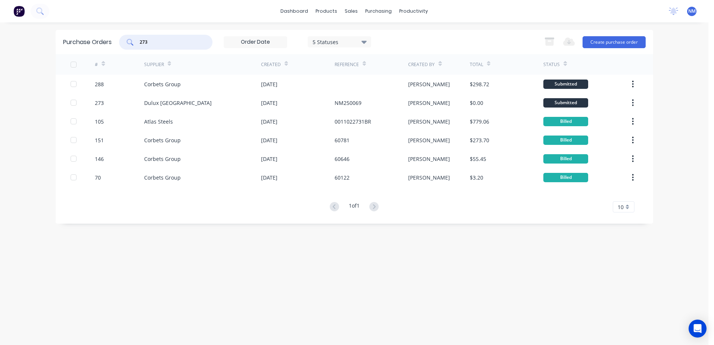
drag, startPoint x: 158, startPoint y: 40, endPoint x: 120, endPoint y: 43, distance: 39.0
click at [120, 43] on div "Purchase Orders 273 5 Statuses 5 Statuses Export to Excel (XLSX) Create purchas…" at bounding box center [355, 42] width 598 height 24
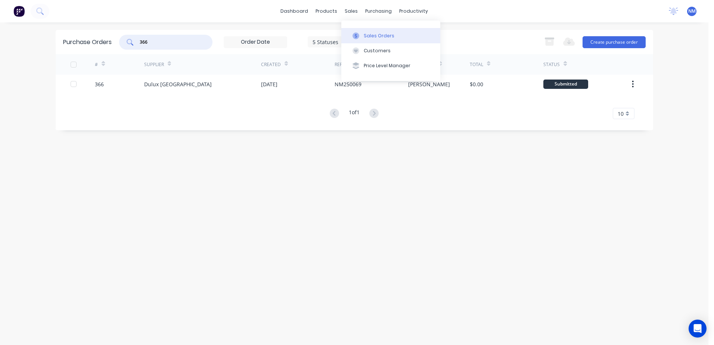
click at [371, 36] on div "Sales Orders" at bounding box center [379, 36] width 31 height 7
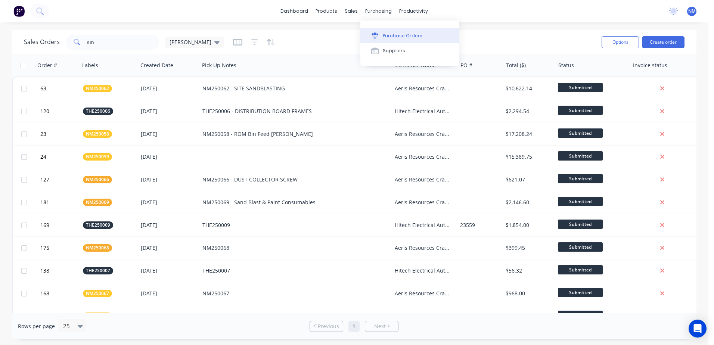
click at [386, 36] on div "Purchase Orders" at bounding box center [403, 36] width 40 height 7
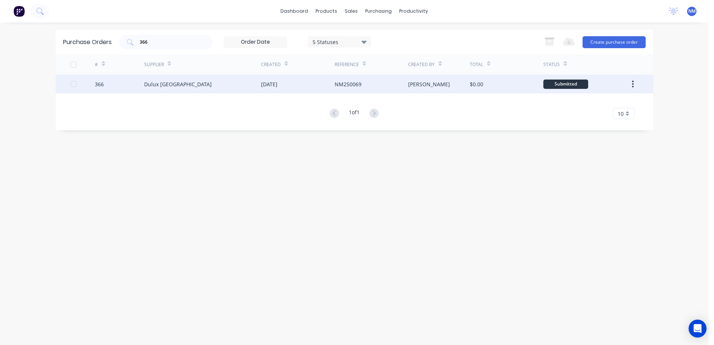
click at [213, 81] on div "Dulux [GEOGRAPHIC_DATA]" at bounding box center [202, 84] width 117 height 19
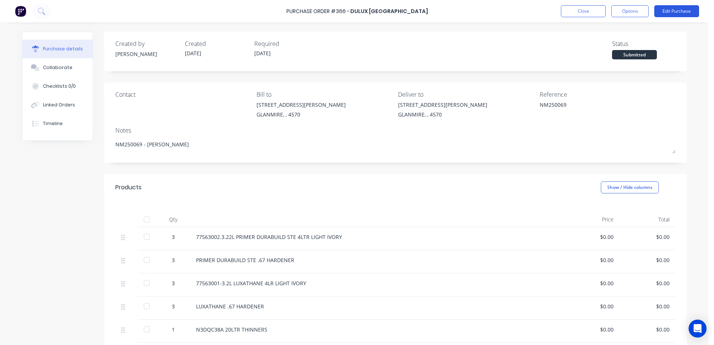
click at [673, 12] on button "Edit Purchase" at bounding box center [677, 11] width 45 height 12
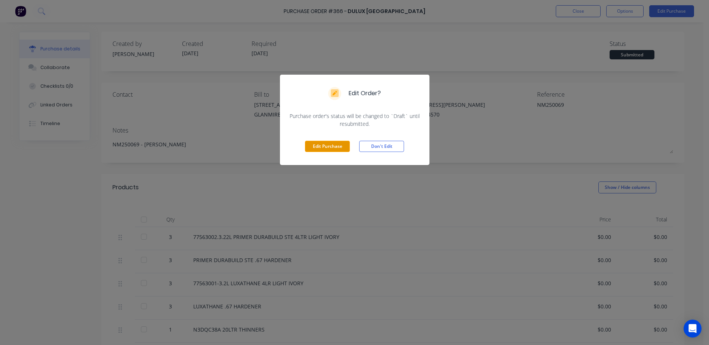
click at [328, 147] on button "Edit Purchase" at bounding box center [327, 146] width 45 height 11
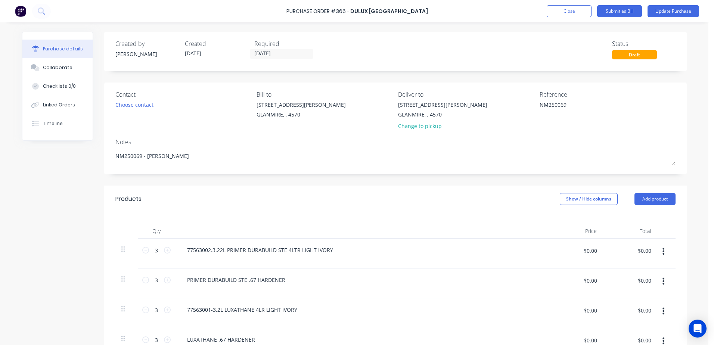
drag, startPoint x: 560, startPoint y: 105, endPoint x: 573, endPoint y: 95, distance: 16.8
click at [573, 95] on div "Reference NM250069" at bounding box center [608, 112] width 136 height 44
drag, startPoint x: 137, startPoint y: 157, endPoint x: 143, endPoint y: 137, distance: 21.6
click at [143, 139] on div "Notes NM250069 - [PERSON_NAME]" at bounding box center [395, 153] width 560 height 30
click at [686, 8] on button "Update Purchase" at bounding box center [674, 11] width 52 height 12
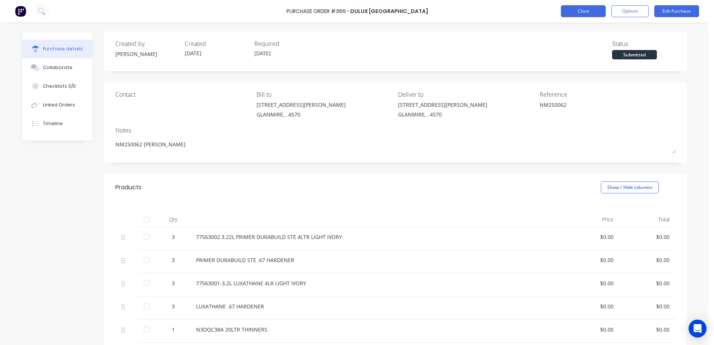
click at [576, 12] on button "Close" at bounding box center [583, 11] width 45 height 12
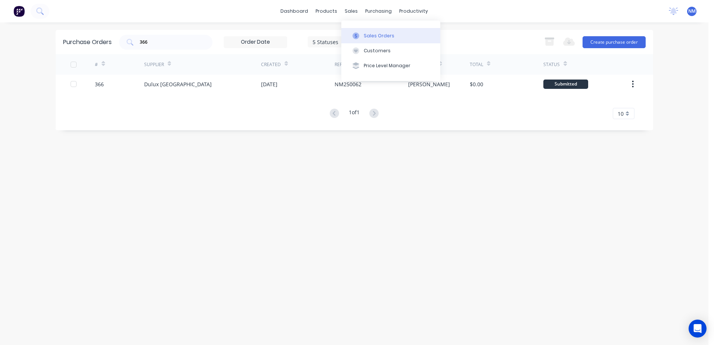
click at [374, 36] on div "Sales Orders" at bounding box center [379, 36] width 31 height 7
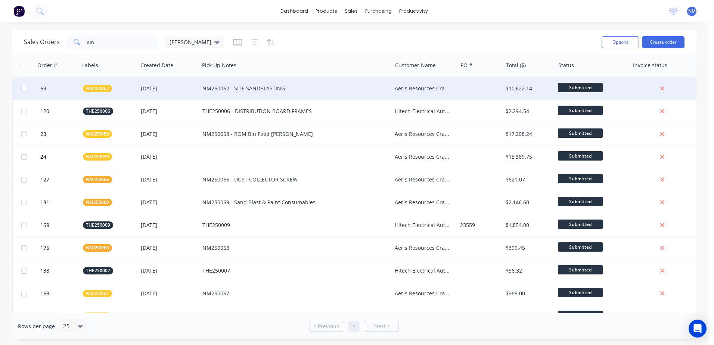
click at [304, 87] on div "NM250062 - SITE SANDBLASTING" at bounding box center [291, 88] width 177 height 7
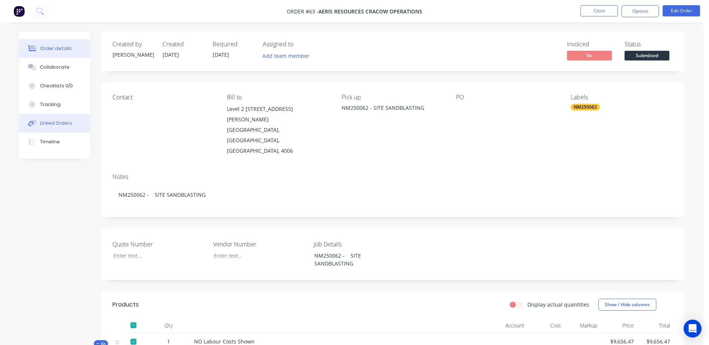
click at [49, 127] on button "Linked Orders" at bounding box center [54, 123] width 71 height 19
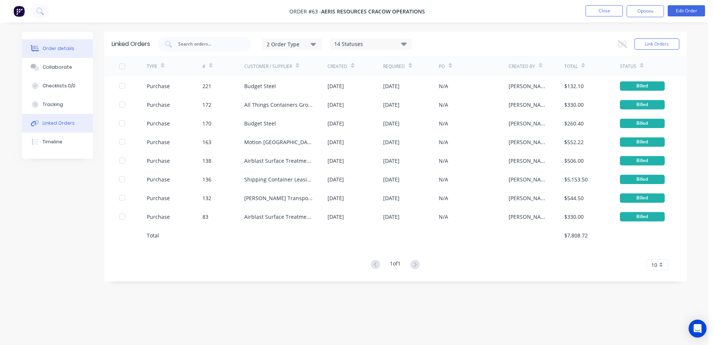
click at [55, 52] on button "Order details" at bounding box center [57, 48] width 71 height 19
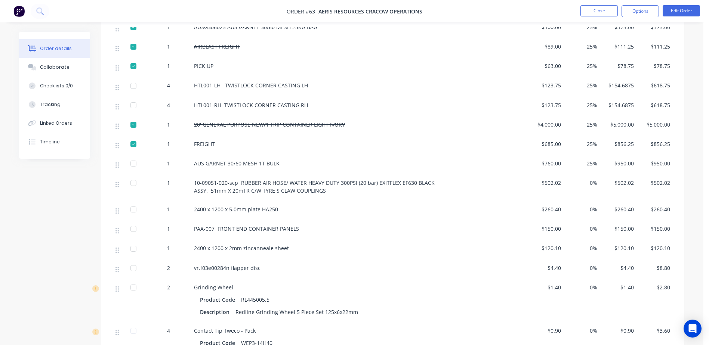
scroll to position [246, 0]
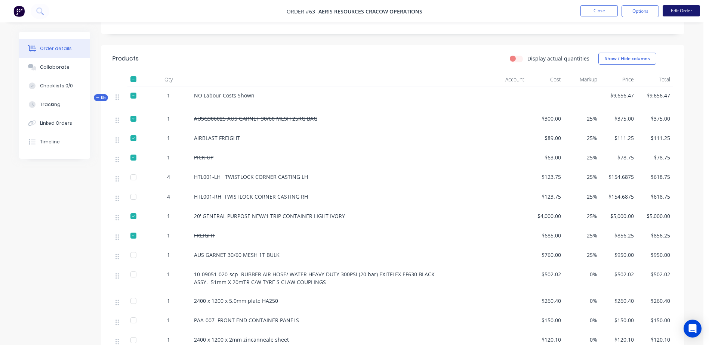
click at [679, 12] on button "Edit Order" at bounding box center [680, 10] width 37 height 11
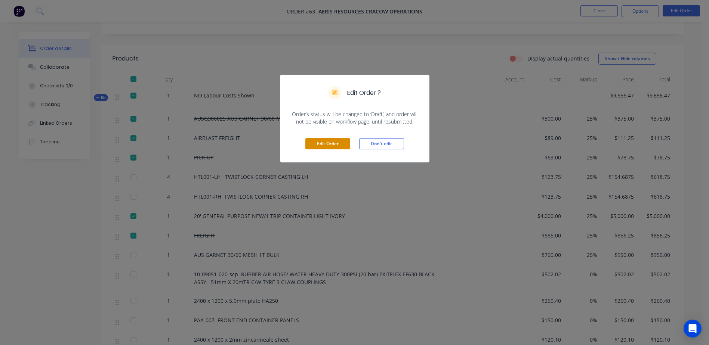
click at [322, 145] on button "Edit Order" at bounding box center [327, 143] width 45 height 11
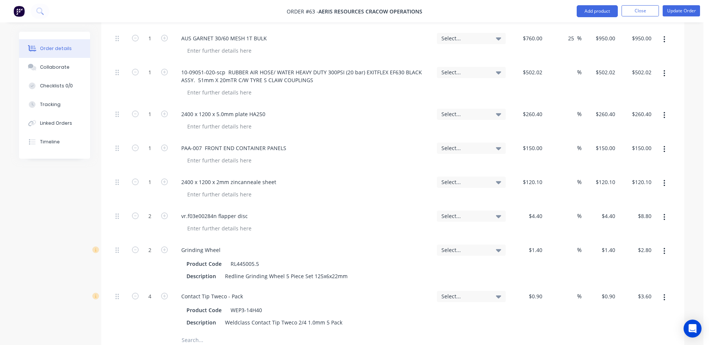
scroll to position [710, 0]
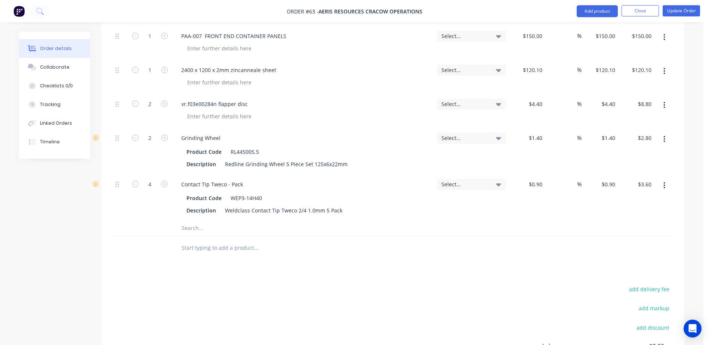
click at [191, 241] on input "text" at bounding box center [255, 248] width 149 height 15
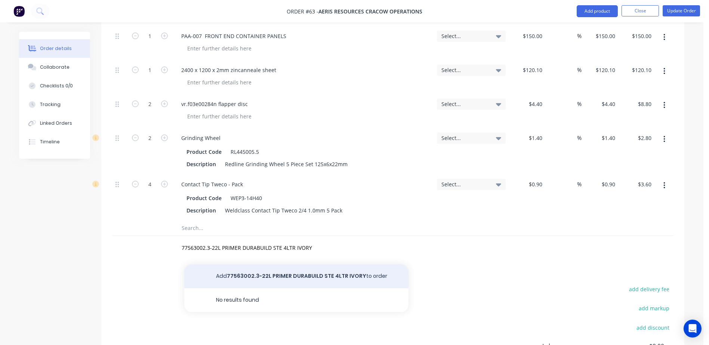
click at [292, 265] on button "Add 77563002.3-22L PRIMER DURABUILD STE 4LTR IVORY to order" at bounding box center [296, 277] width 224 height 24
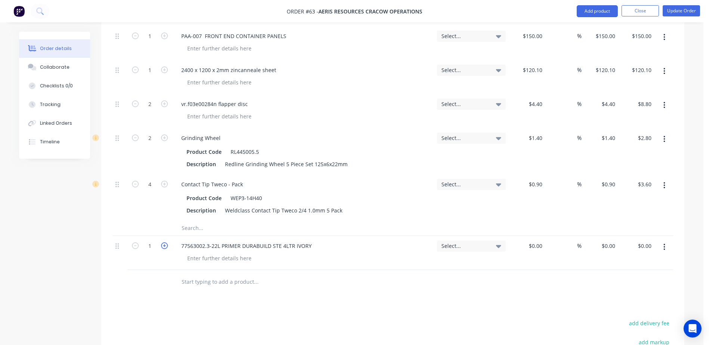
click at [166, 243] on icon "button" at bounding box center [164, 246] width 7 height 7
click at [189, 275] on input "text" at bounding box center [255, 282] width 149 height 15
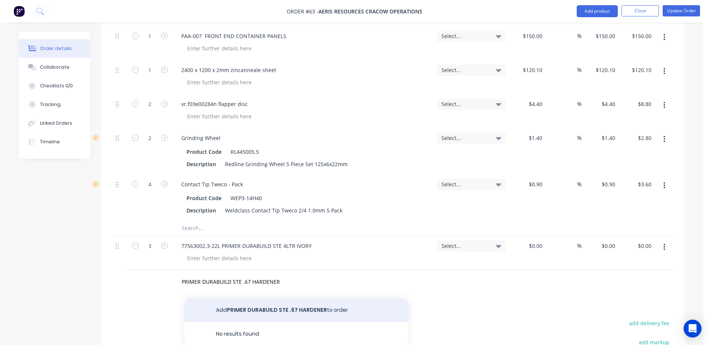
click at [268, 299] on button "Add PRIMER DURABUILD STE .67 HARDENER to order" at bounding box center [296, 311] width 224 height 24
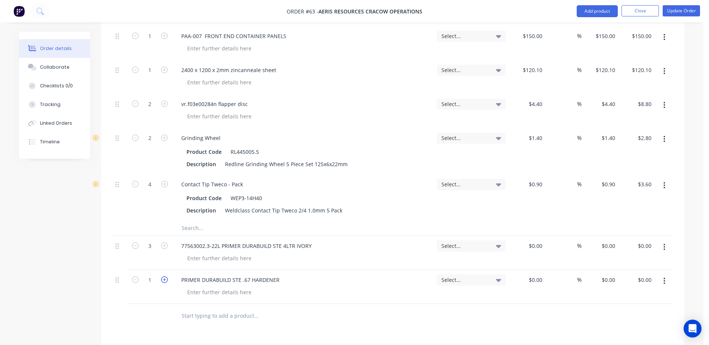
click at [164, 277] on icon "button" at bounding box center [164, 280] width 7 height 7
click at [201, 309] on input "text" at bounding box center [255, 316] width 149 height 15
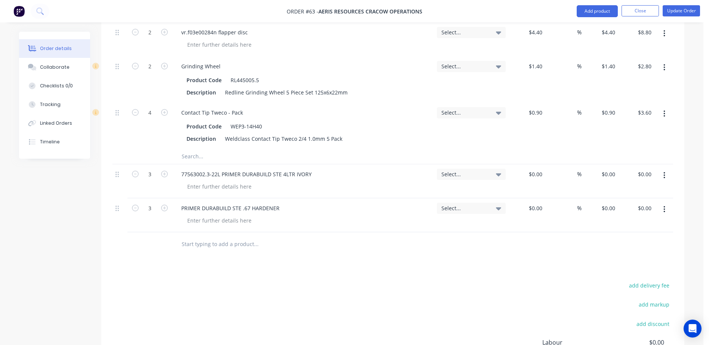
scroll to position [785, 0]
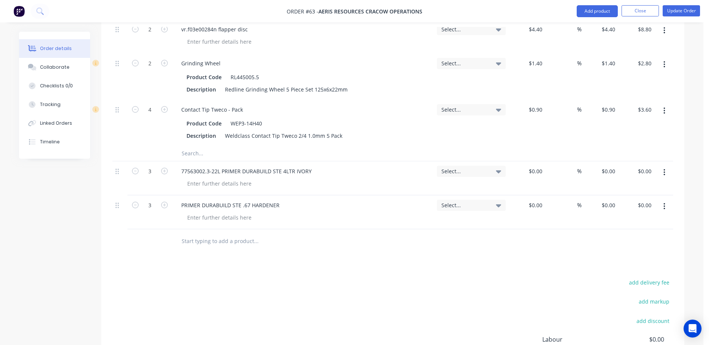
click at [198, 234] on input "text" at bounding box center [255, 241] width 149 height 15
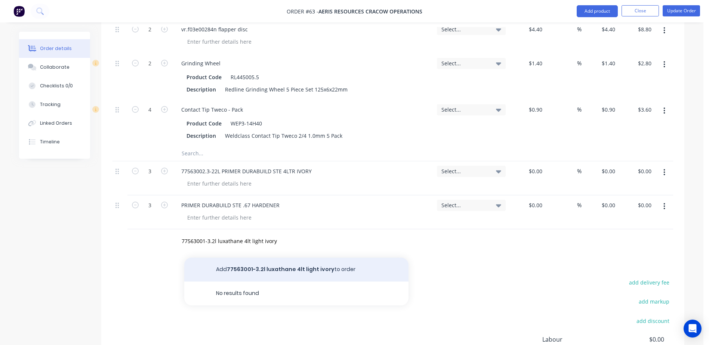
click at [278, 258] on button "Add 77563001-3.2l luxathane 4lt light ivory to order" at bounding box center [296, 270] width 224 height 24
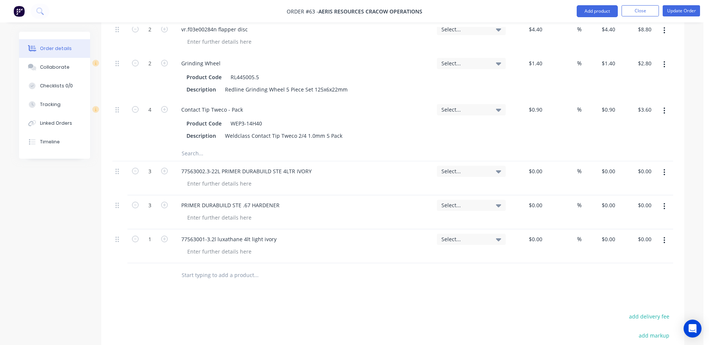
click at [163, 233] on form "1" at bounding box center [149, 238] width 39 height 11
click at [163, 236] on icon "button" at bounding box center [164, 239] width 7 height 7
click at [199, 268] on input "text" at bounding box center [255, 275] width 149 height 15
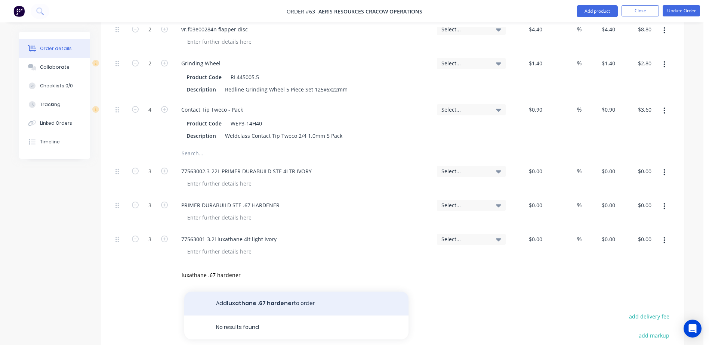
click at [277, 292] on button "Add luxathane .67 hardener to order" at bounding box center [296, 304] width 224 height 24
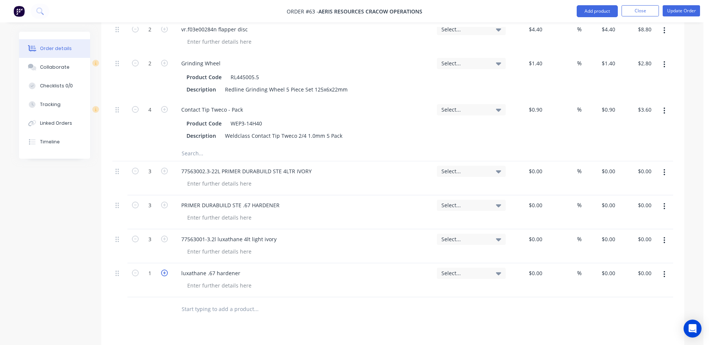
click at [164, 270] on icon "button" at bounding box center [164, 273] width 7 height 7
click at [137, 270] on icon "button" at bounding box center [135, 273] width 7 height 7
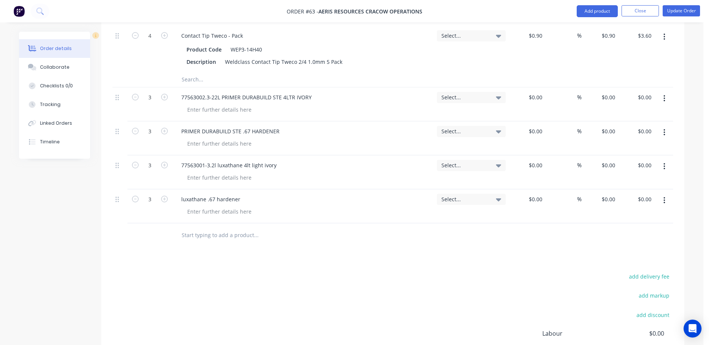
scroll to position [859, 0]
click at [193, 227] on input "text" at bounding box center [255, 234] width 149 height 15
drag, startPoint x: 237, startPoint y: 245, endPoint x: 231, endPoint y: 241, distance: 7.7
click at [235, 251] on button "Add n3dqc38a 20ltr thinners to order" at bounding box center [296, 263] width 224 height 24
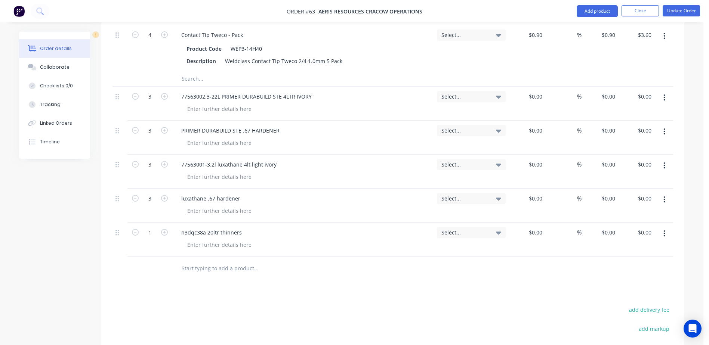
drag, startPoint x: 185, startPoint y: 246, endPoint x: 210, endPoint y: 240, distance: 25.8
click at [186, 261] on input "text" at bounding box center [255, 268] width 149 height 15
click at [679, 8] on button "Update Order" at bounding box center [680, 10] width 37 height 11
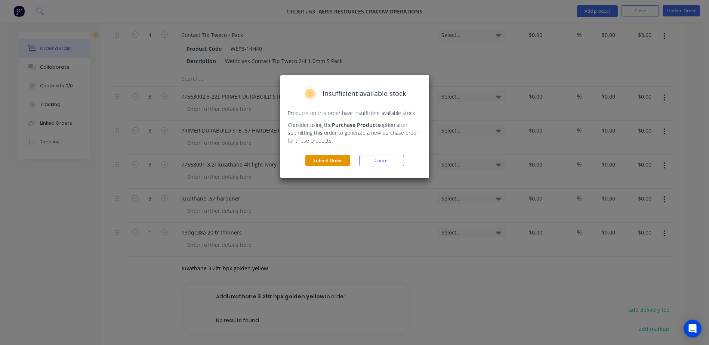
click at [321, 159] on button "Submit Order" at bounding box center [327, 160] width 45 height 11
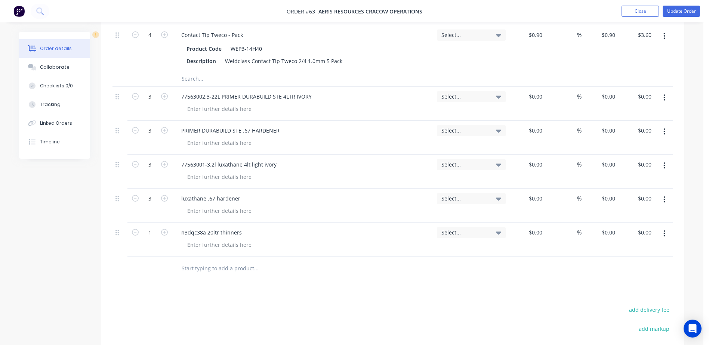
scroll to position [0, 0]
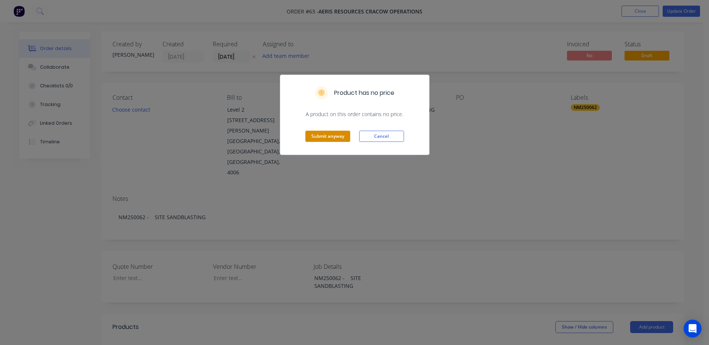
click at [324, 134] on button "Submit anyway" at bounding box center [327, 136] width 45 height 11
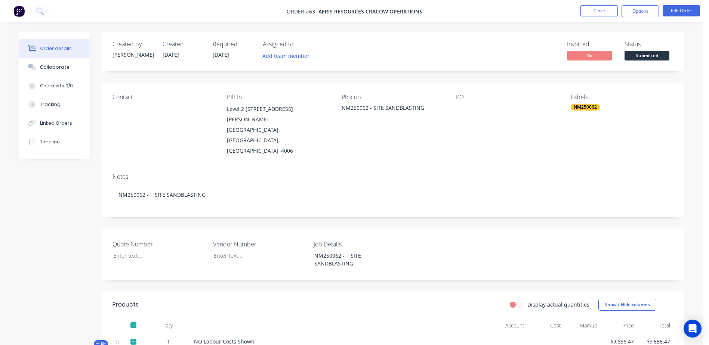
click at [600, 17] on li "Close" at bounding box center [598, 11] width 37 height 12
click at [600, 13] on button "Close" at bounding box center [598, 10] width 37 height 11
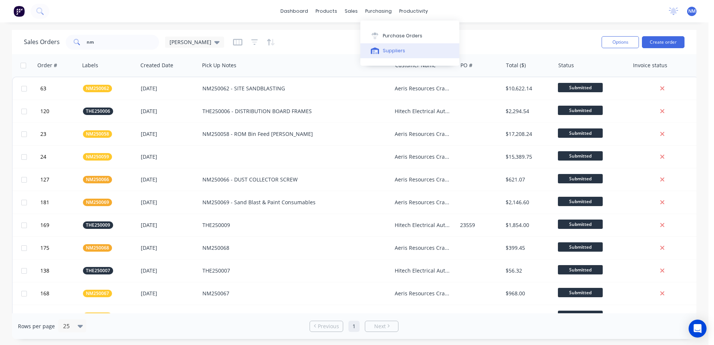
click at [392, 52] on div "Suppliers" at bounding box center [394, 50] width 22 height 7
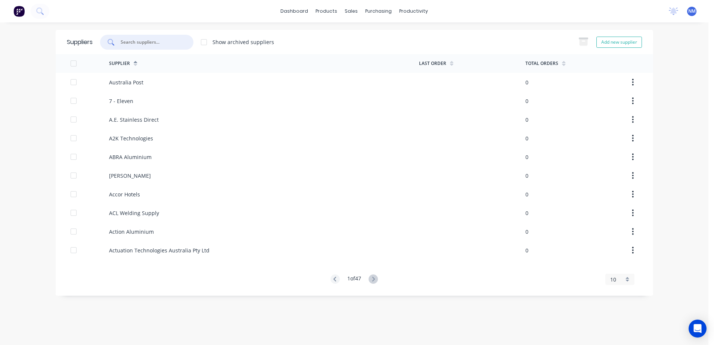
click at [138, 43] on input "text" at bounding box center [151, 41] width 62 height 7
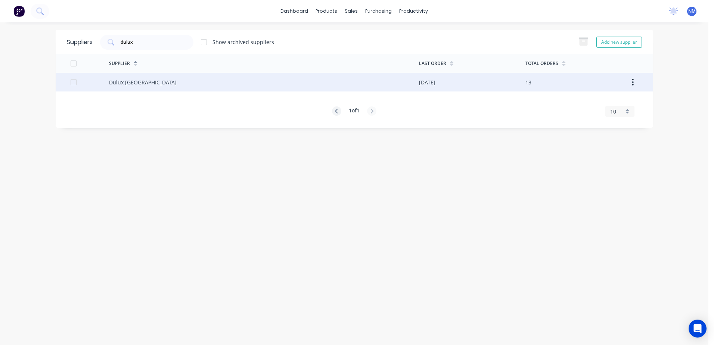
click at [272, 84] on div "Dulux [GEOGRAPHIC_DATA]" at bounding box center [264, 82] width 310 height 19
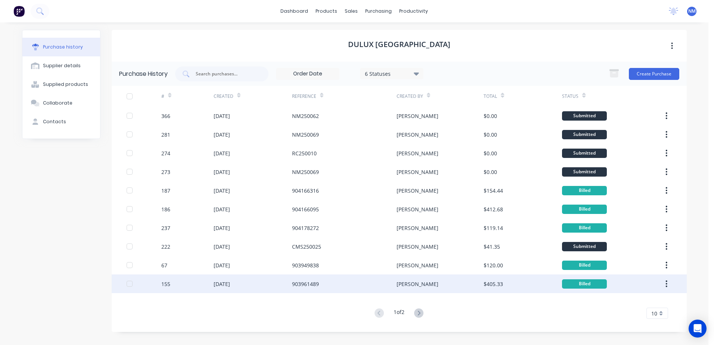
click at [302, 285] on div "903961489" at bounding box center [305, 284] width 27 height 8
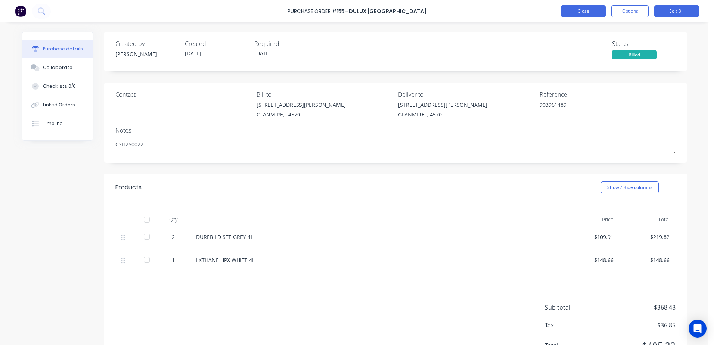
click at [582, 13] on button "Close" at bounding box center [583, 11] width 45 height 12
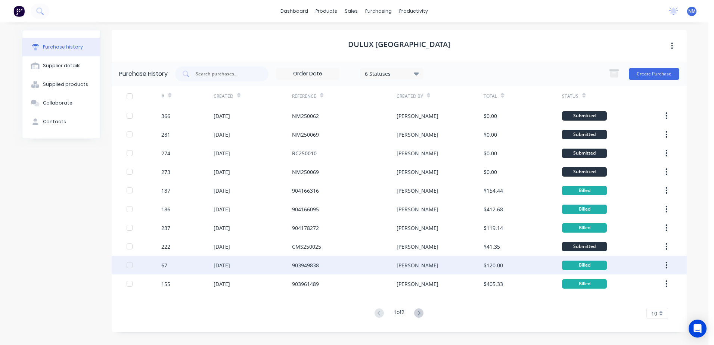
click at [307, 263] on div "903949838" at bounding box center [305, 266] width 27 height 8
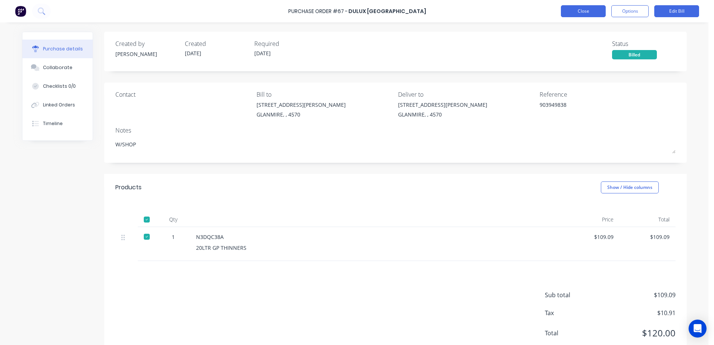
click at [569, 9] on button "Close" at bounding box center [583, 11] width 45 height 12
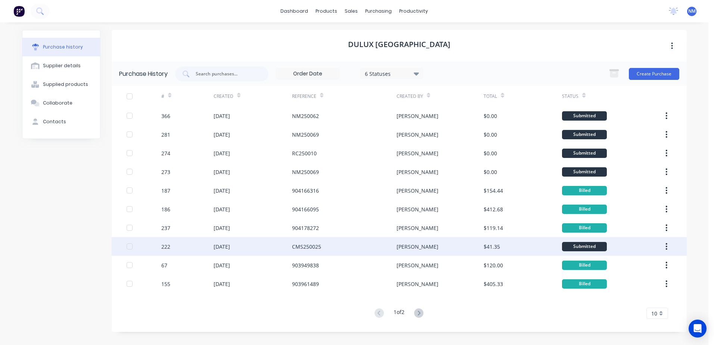
click at [306, 247] on div "CMS250025" at bounding box center [306, 247] width 29 height 8
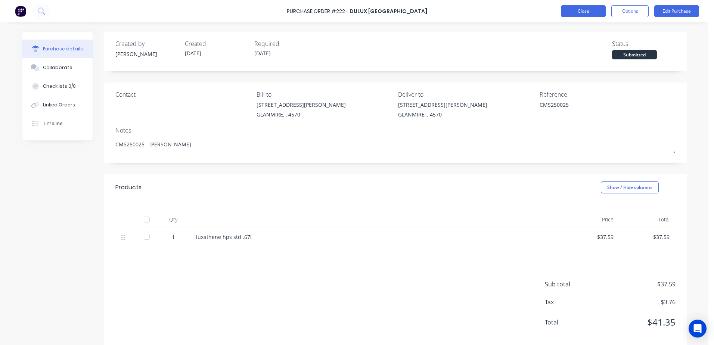
click at [575, 13] on button "Close" at bounding box center [583, 11] width 45 height 12
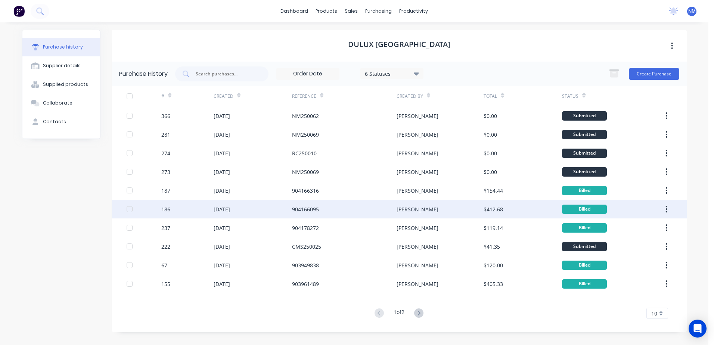
click at [313, 205] on div "904166095" at bounding box center [344, 209] width 105 height 19
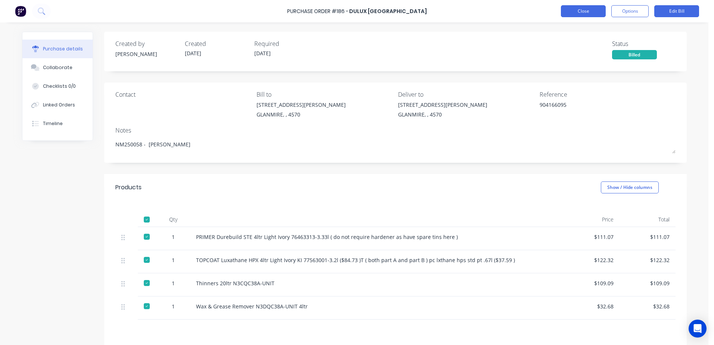
click at [580, 12] on button "Close" at bounding box center [583, 11] width 45 height 12
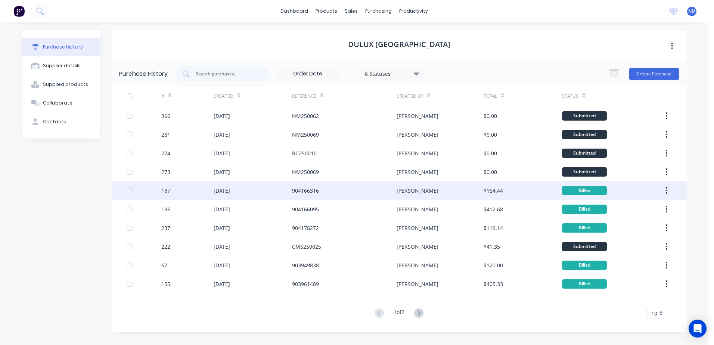
click at [298, 187] on div "904166316" at bounding box center [305, 191] width 27 height 8
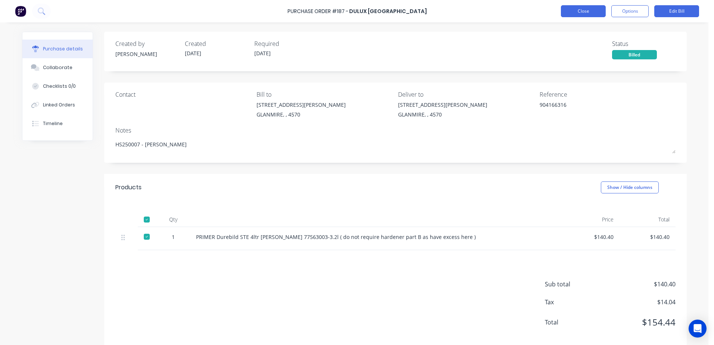
click at [579, 9] on button "Close" at bounding box center [583, 11] width 45 height 12
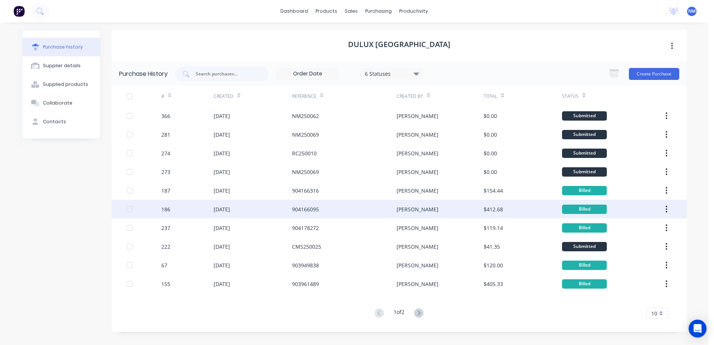
click at [305, 211] on div "904166095" at bounding box center [305, 210] width 27 height 8
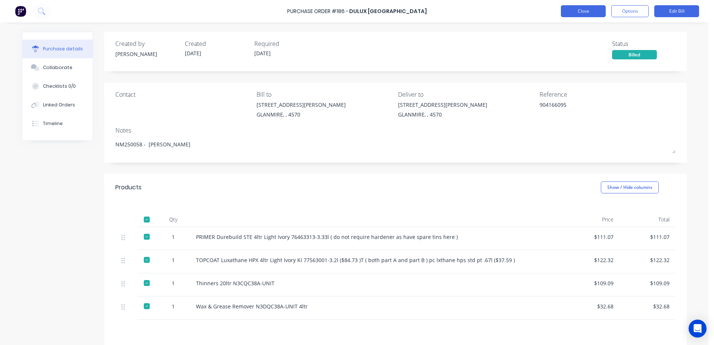
click at [573, 6] on button "Close" at bounding box center [583, 11] width 45 height 12
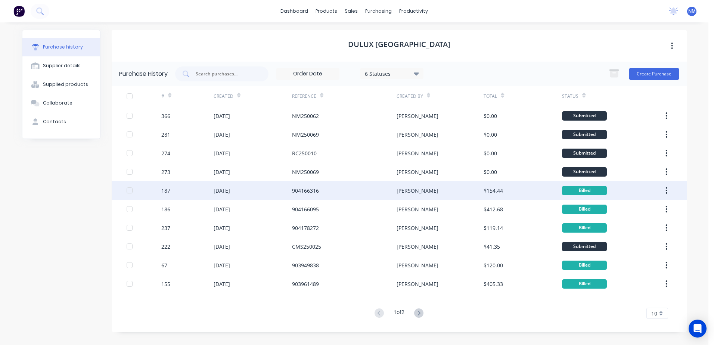
click at [300, 186] on div "904166316" at bounding box center [344, 190] width 105 height 19
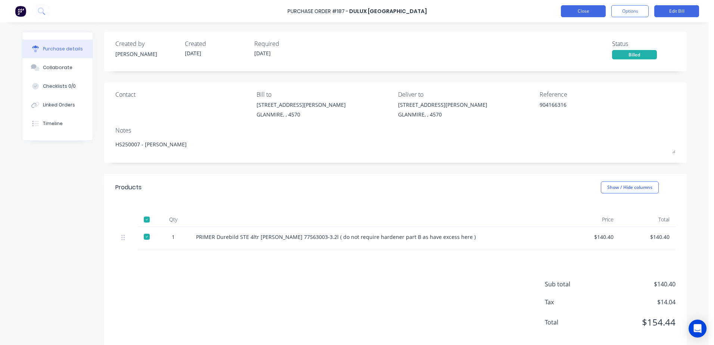
click at [592, 10] on button "Close" at bounding box center [583, 11] width 45 height 12
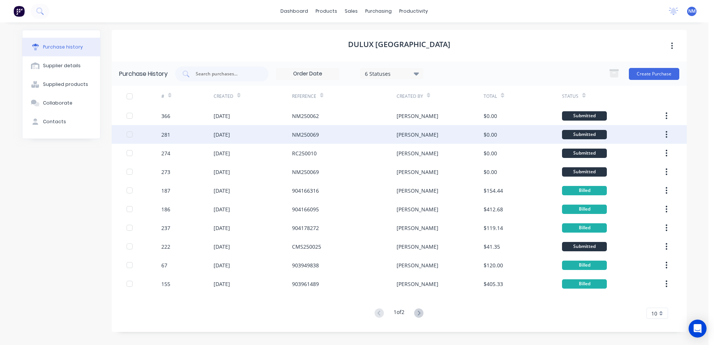
click at [309, 136] on div "NM250069" at bounding box center [305, 135] width 27 height 8
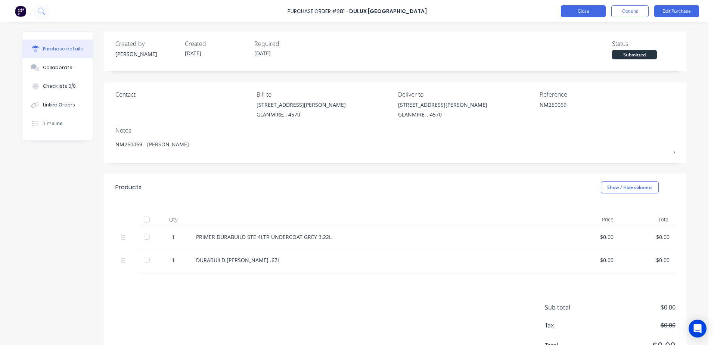
click at [581, 15] on button "Close" at bounding box center [583, 11] width 45 height 12
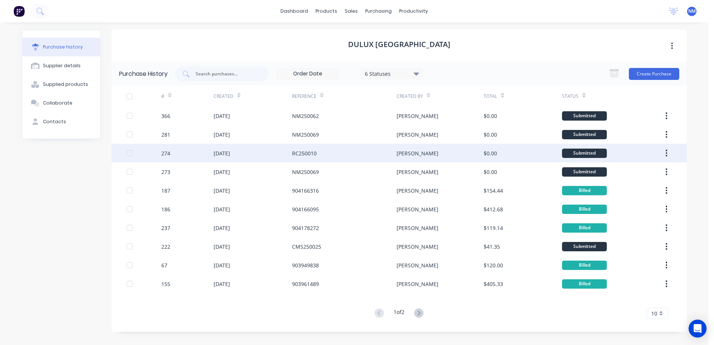
click at [311, 156] on div "RC250010" at bounding box center [304, 153] width 25 height 8
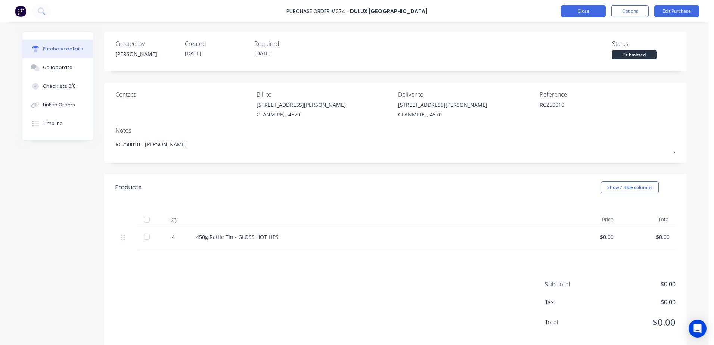
click at [583, 8] on button "Close" at bounding box center [583, 11] width 45 height 12
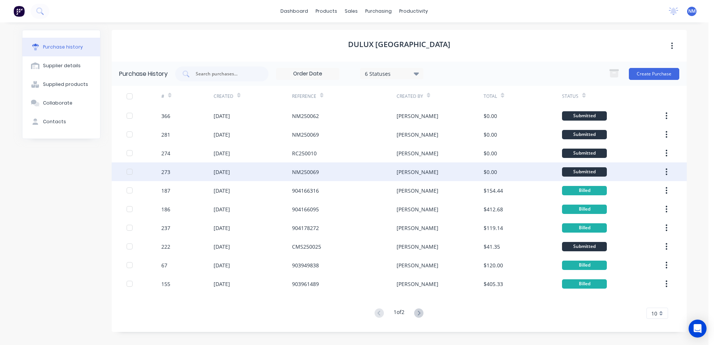
click at [314, 172] on div "NM250069" at bounding box center [305, 172] width 27 height 8
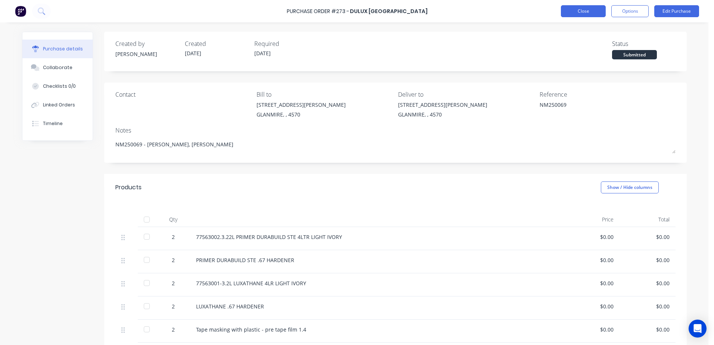
click at [575, 13] on button "Close" at bounding box center [583, 11] width 45 height 12
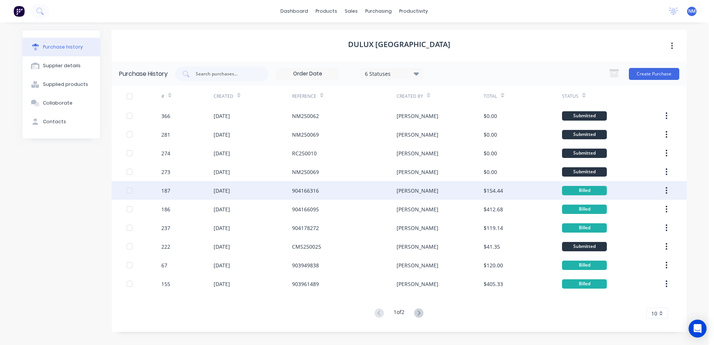
click at [307, 190] on div "904166316" at bounding box center [305, 191] width 27 height 8
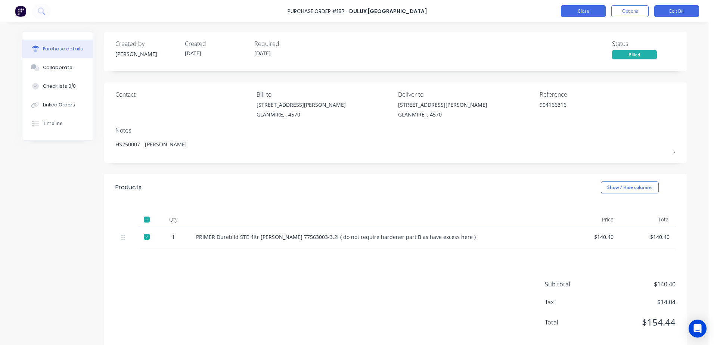
click at [590, 14] on button "Close" at bounding box center [583, 11] width 45 height 12
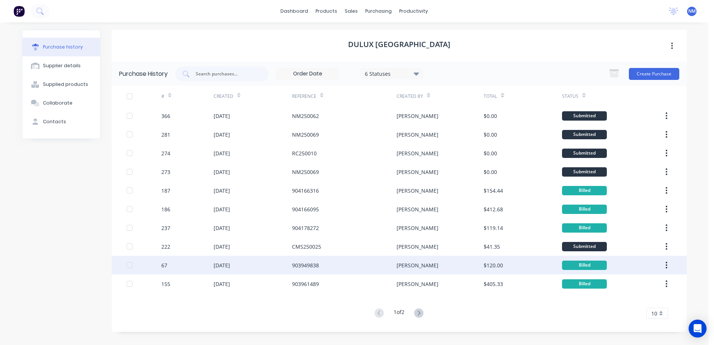
click at [304, 266] on div "903949838" at bounding box center [305, 266] width 27 height 8
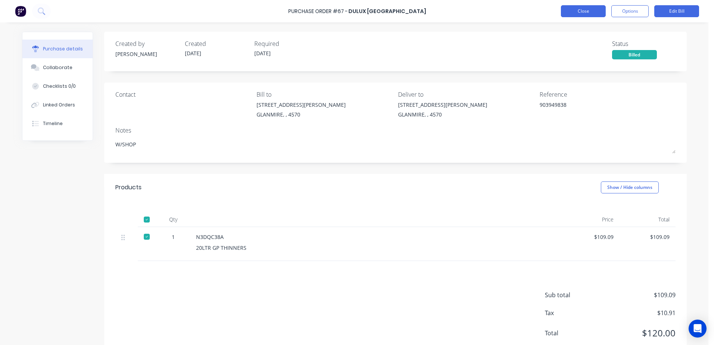
click at [586, 13] on button "Close" at bounding box center [583, 11] width 45 height 12
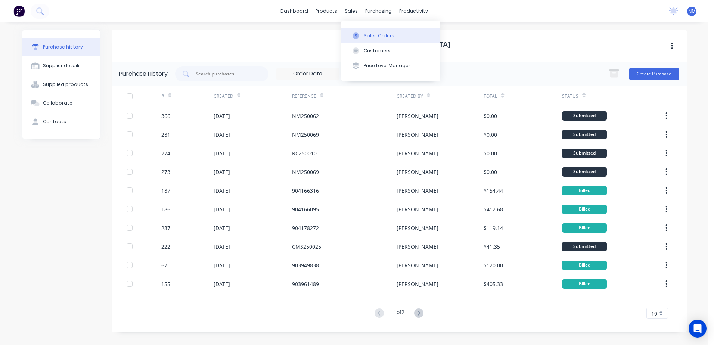
click at [368, 34] on div "Sales Orders" at bounding box center [379, 36] width 31 height 7
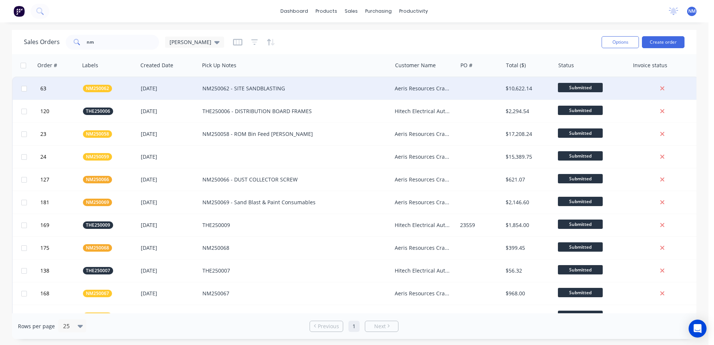
click at [302, 86] on div "NM250062 - SITE SANDBLASTING" at bounding box center [291, 88] width 177 height 7
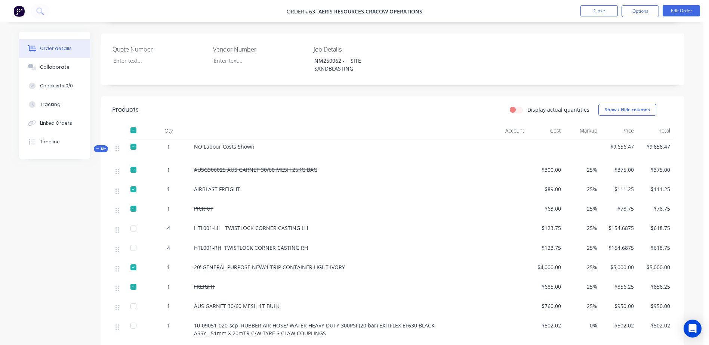
scroll to position [187, 0]
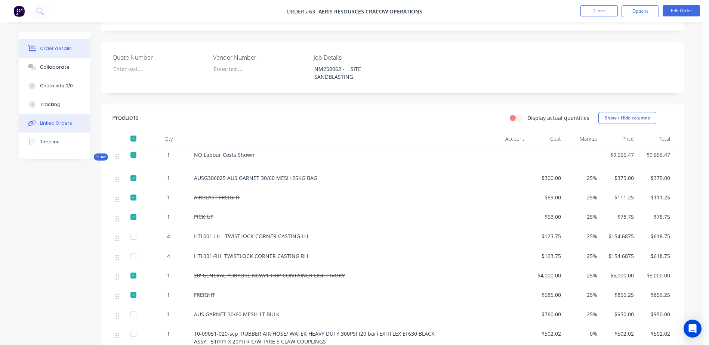
click at [63, 120] on div "Linked Orders" at bounding box center [56, 123] width 32 height 7
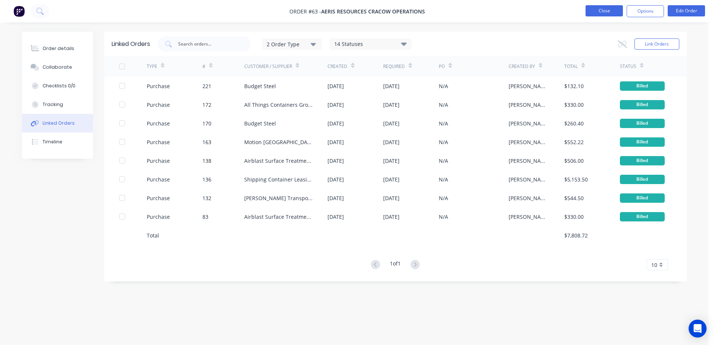
click at [596, 12] on button "Close" at bounding box center [604, 10] width 37 height 11
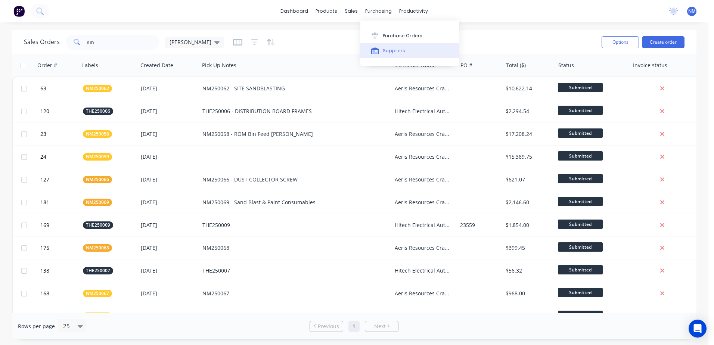
click at [396, 51] on div "Suppliers" at bounding box center [394, 50] width 22 height 7
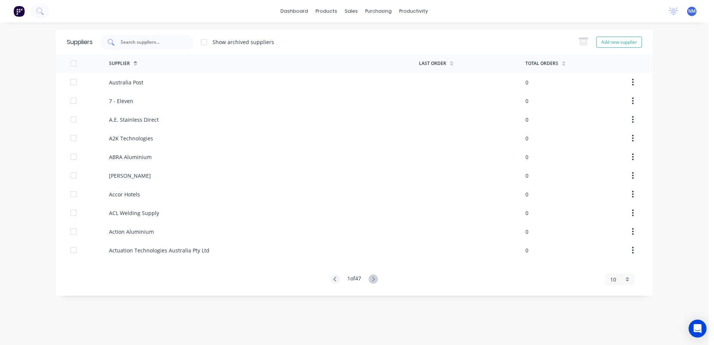
click at [153, 41] on input "text" at bounding box center [151, 41] width 62 height 7
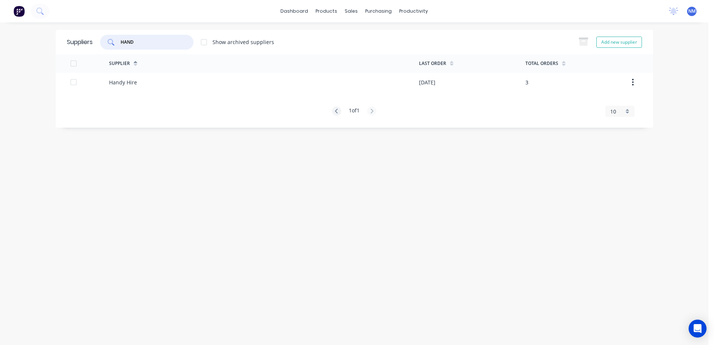
click at [139, 88] on div "Handy Hire" at bounding box center [264, 82] width 310 height 19
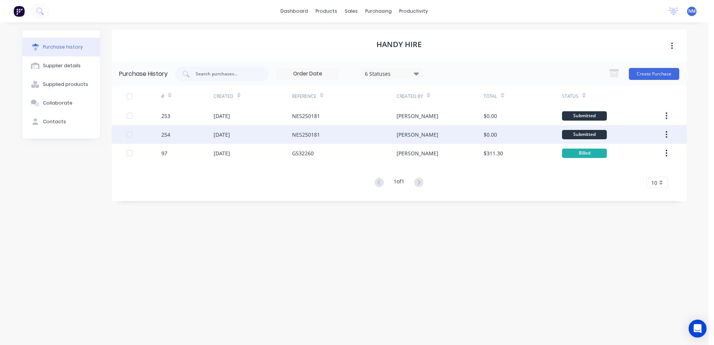
click at [276, 135] on div "[DATE]" at bounding box center [253, 134] width 78 height 19
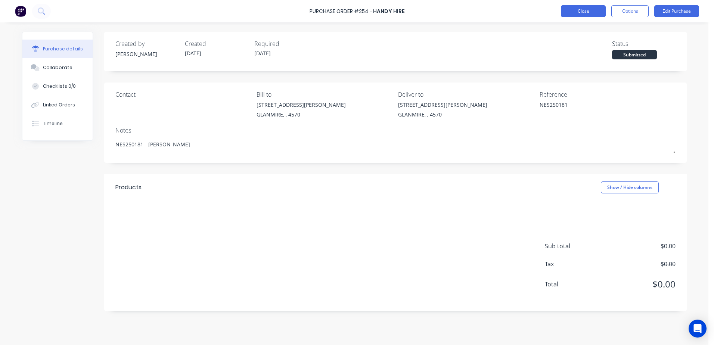
click at [590, 13] on button "Close" at bounding box center [583, 11] width 45 height 12
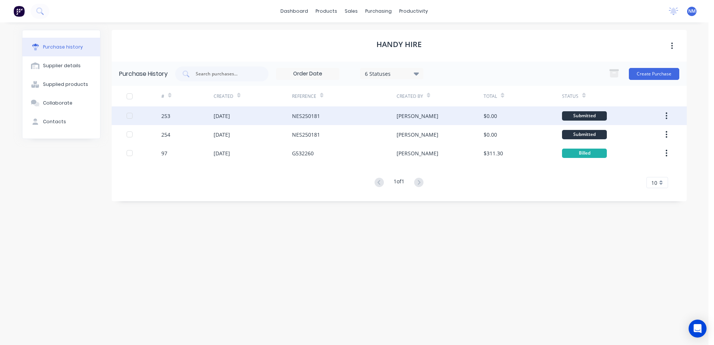
click at [253, 114] on div "[DATE]" at bounding box center [253, 115] width 78 height 19
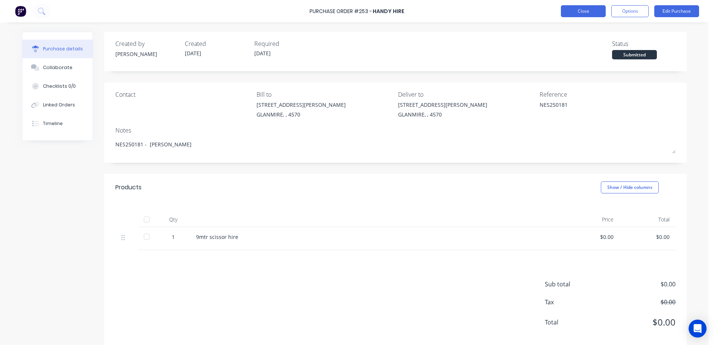
click at [575, 12] on button "Close" at bounding box center [583, 11] width 45 height 12
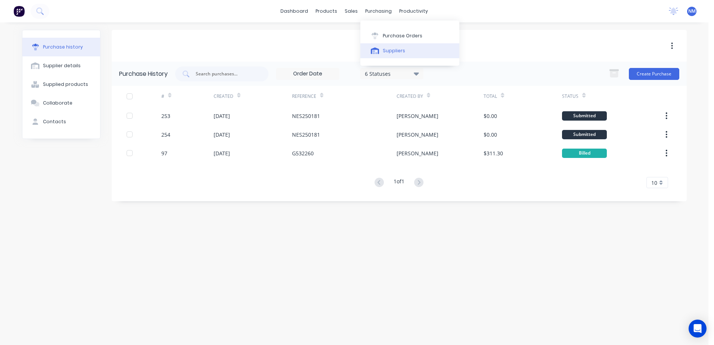
click at [396, 50] on div "Suppliers" at bounding box center [394, 50] width 22 height 7
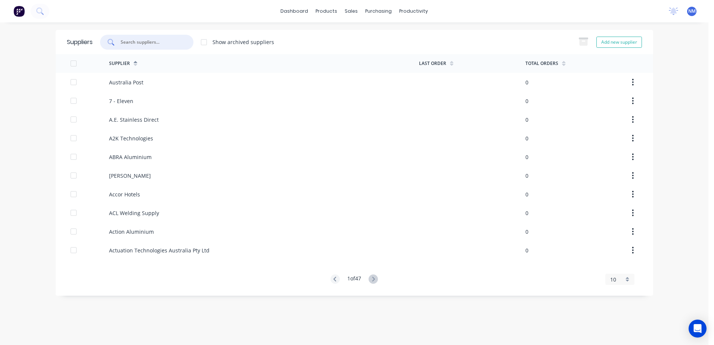
click at [143, 43] on input "text" at bounding box center [151, 41] width 62 height 7
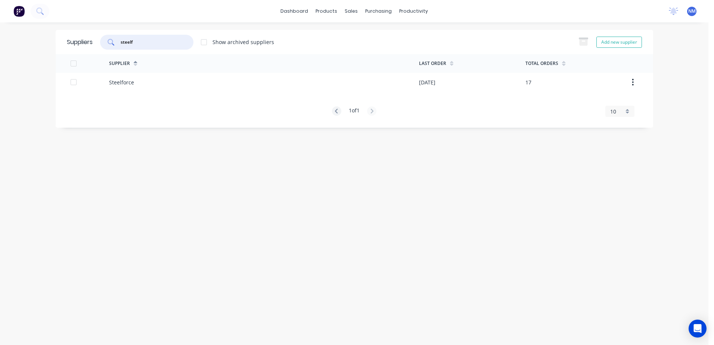
click at [164, 85] on div "Steelforce" at bounding box center [264, 82] width 310 height 19
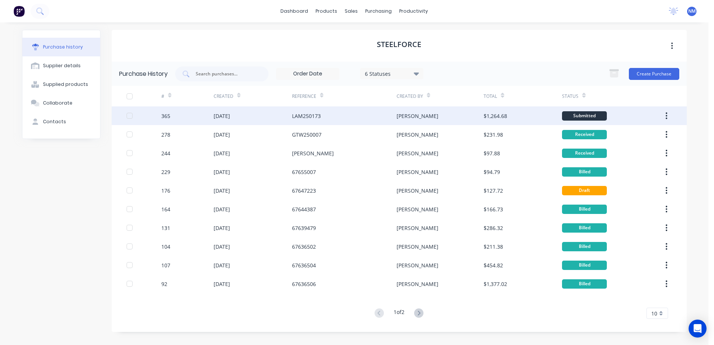
click at [274, 118] on div "[DATE]" at bounding box center [253, 115] width 78 height 19
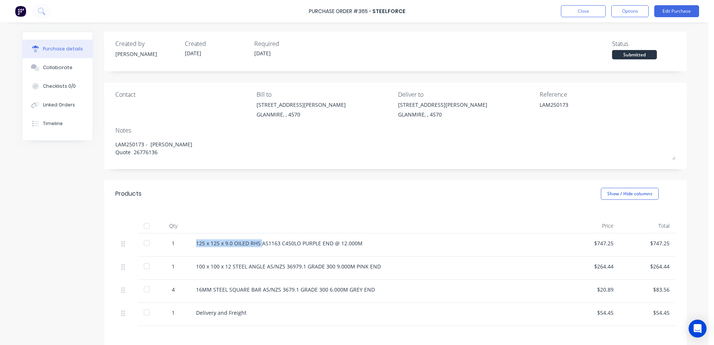
drag, startPoint x: 259, startPoint y: 243, endPoint x: 194, endPoint y: 244, distance: 65.0
click at [196, 244] on div "125 x 125 x 9.0 OILED RHS AS1163 C450LO PURPLE END @ 12.000M" at bounding box center [377, 244] width 362 height 8
drag, startPoint x: 366, startPoint y: 241, endPoint x: 193, endPoint y: 242, distance: 173.0
click at [193, 242] on div "125 x 125 x 9.0 OILED RHS AS1163 C450LO PURPLE END @ 12.000M" at bounding box center [377, 245] width 374 height 23
drag, startPoint x: 193, startPoint y: 242, endPoint x: 213, endPoint y: 244, distance: 20.7
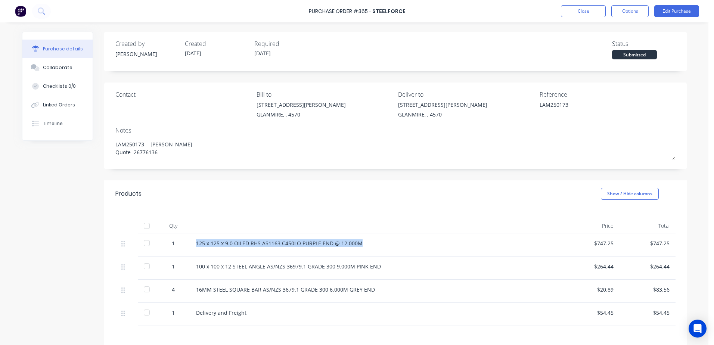
copy div "125 x 125 x 9.0 OILED RHS AS1163 C450LO PURPLE END @ 12.000M"
click at [588, 9] on button "Close" at bounding box center [583, 11] width 45 height 12
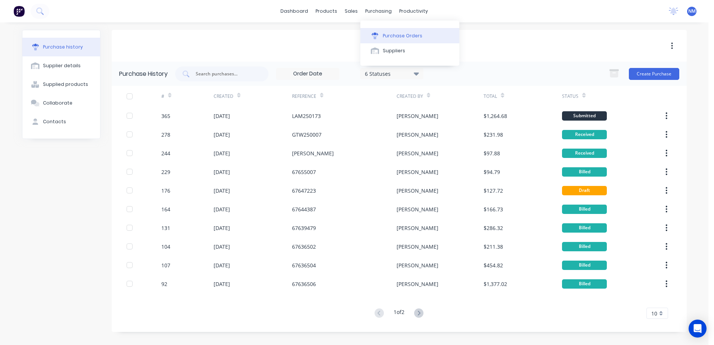
click at [389, 37] on div "Purchase Orders" at bounding box center [403, 36] width 40 height 7
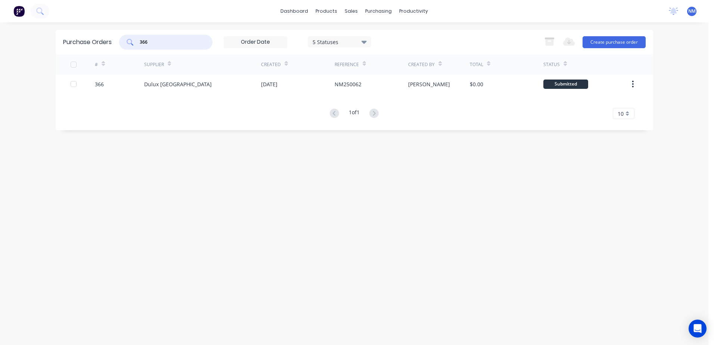
click at [152, 44] on input "366" at bounding box center [170, 41] width 62 height 7
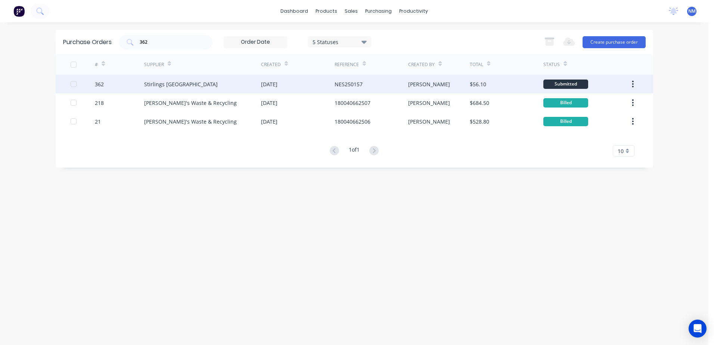
click at [241, 88] on div "Stirlings [GEOGRAPHIC_DATA]" at bounding box center [202, 84] width 117 height 19
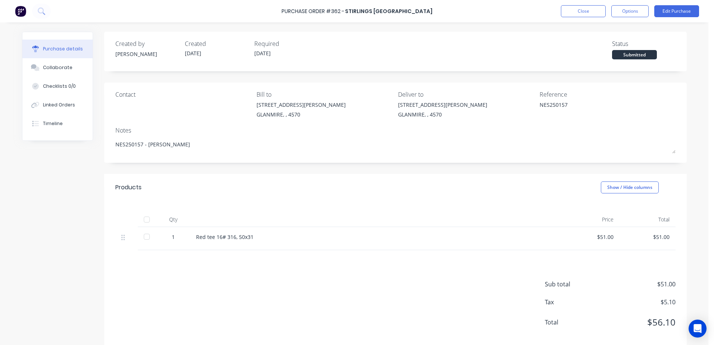
click at [142, 239] on div at bounding box center [146, 236] width 15 height 15
click at [591, 9] on button "Close" at bounding box center [583, 11] width 45 height 12
